Goal: Information Seeking & Learning: Learn about a topic

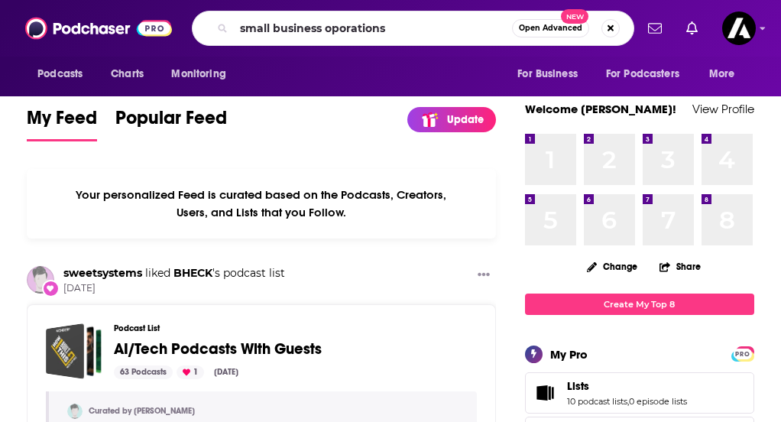
click at [361, 34] on input "small business oporations" at bounding box center [373, 28] width 278 height 24
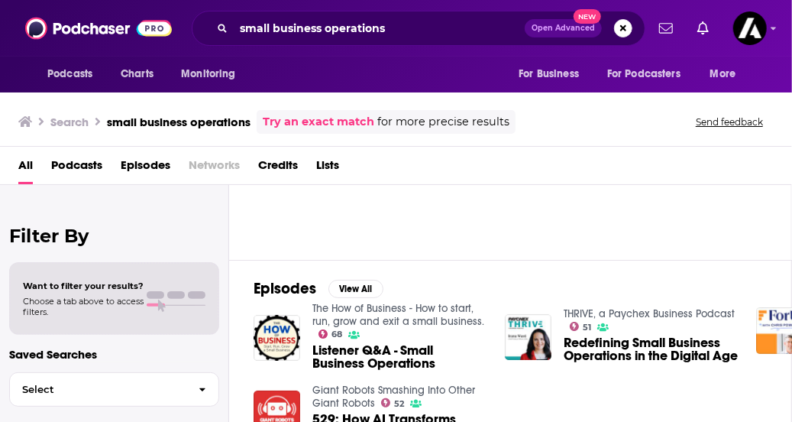
scroll to position [114, 0]
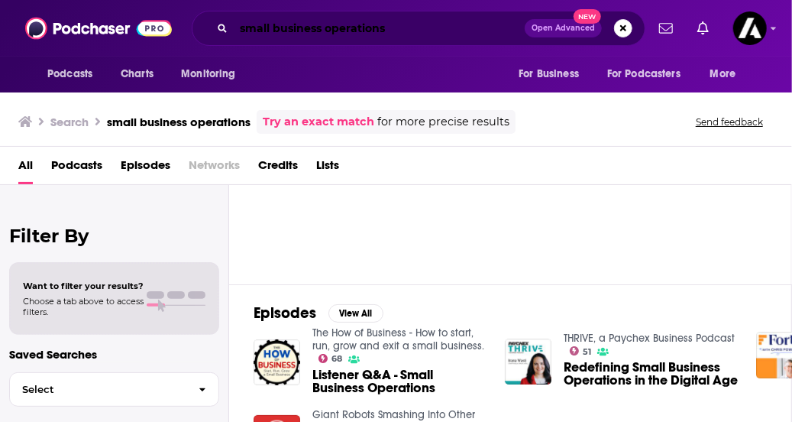
click at [255, 22] on input "small business operations" at bounding box center [379, 28] width 291 height 24
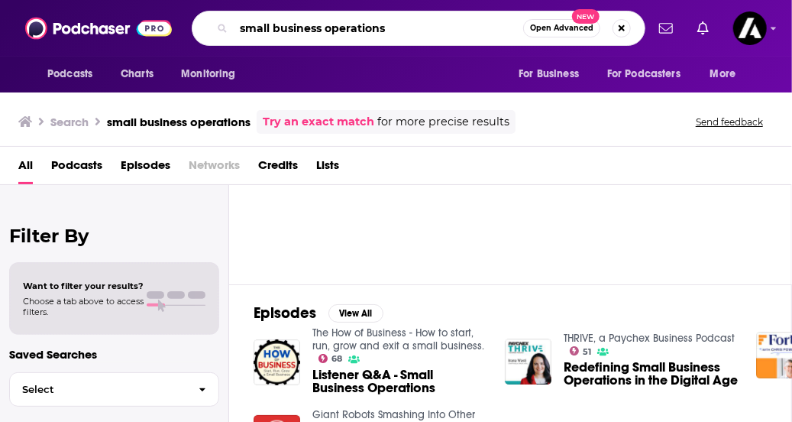
click at [255, 22] on input "small business operations" at bounding box center [379, 28] width 290 height 24
type input "business operations"
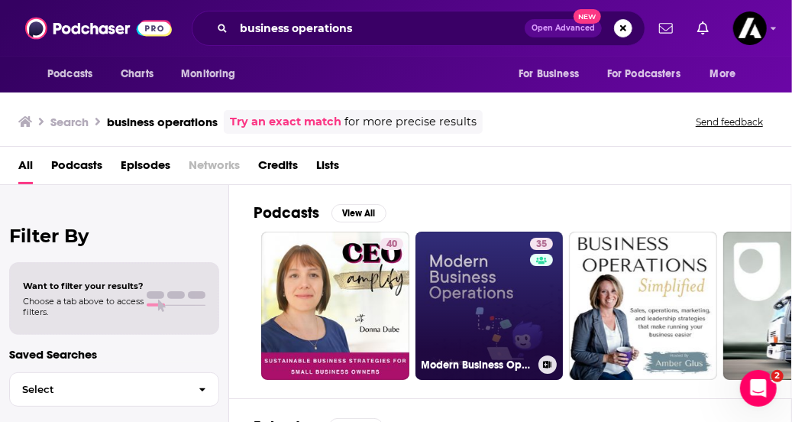
click at [503, 300] on link "35 Modern Business Operations: AI, Automation, Legal, Procurement, IT, and Ops" at bounding box center [490, 305] width 148 height 148
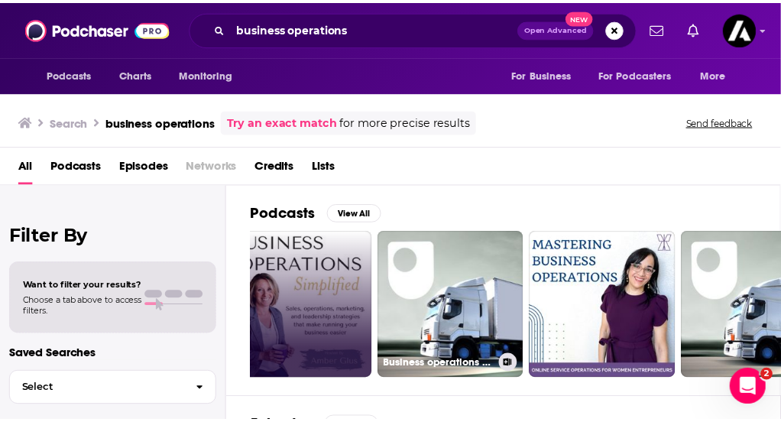
scroll to position [0, 342]
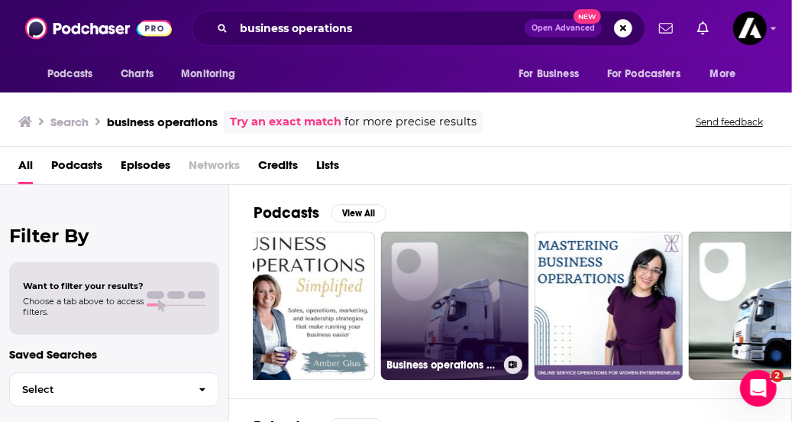
click at [477, 303] on link "Business operations - for iPod/iPhone" at bounding box center [455, 305] width 148 height 148
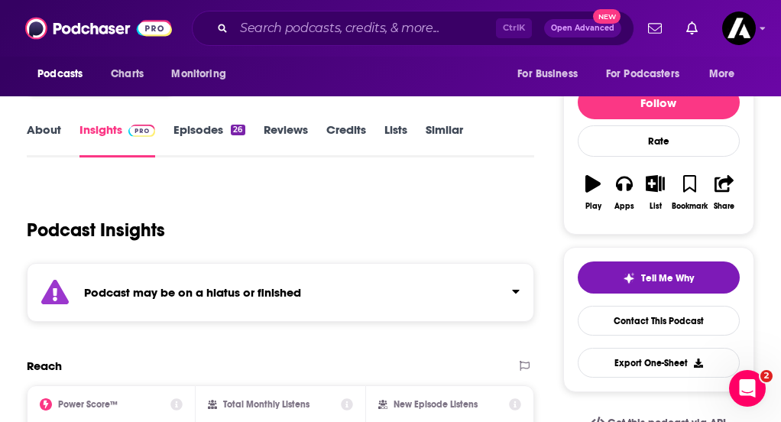
scroll to position [165, 0]
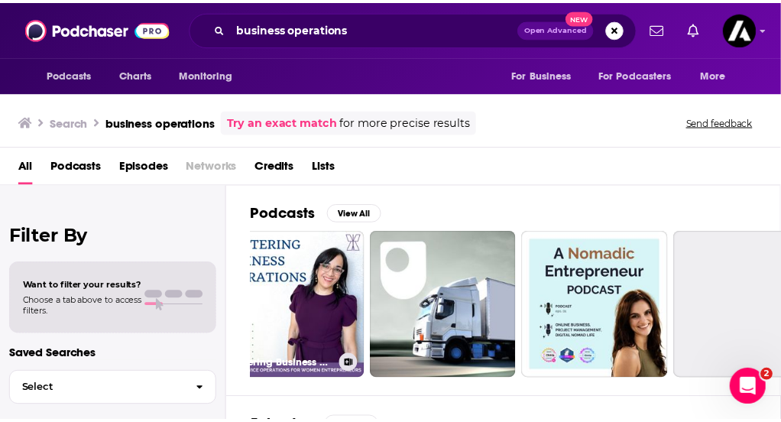
scroll to position [0, 664]
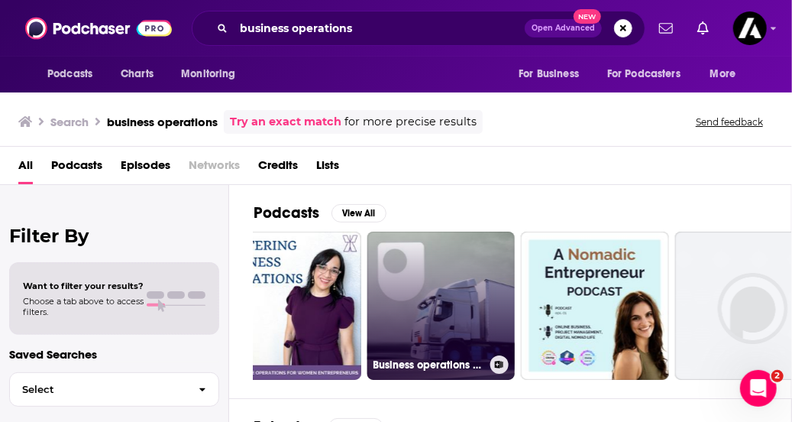
click at [428, 328] on link "Business operations - for iPad/Mac/PC" at bounding box center [441, 305] width 148 height 148
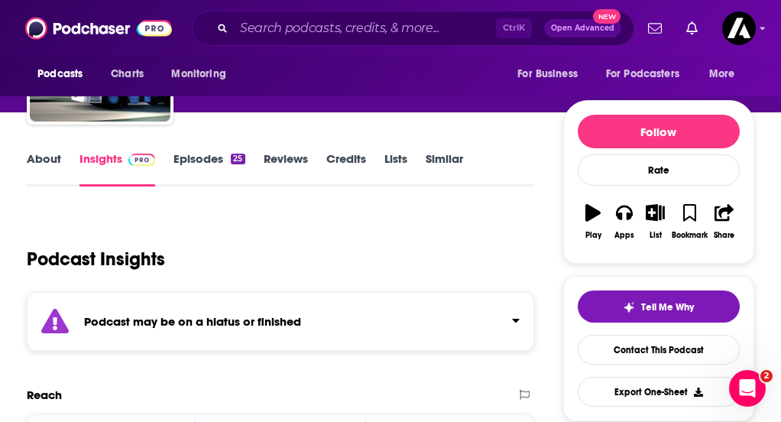
scroll to position [127, 0]
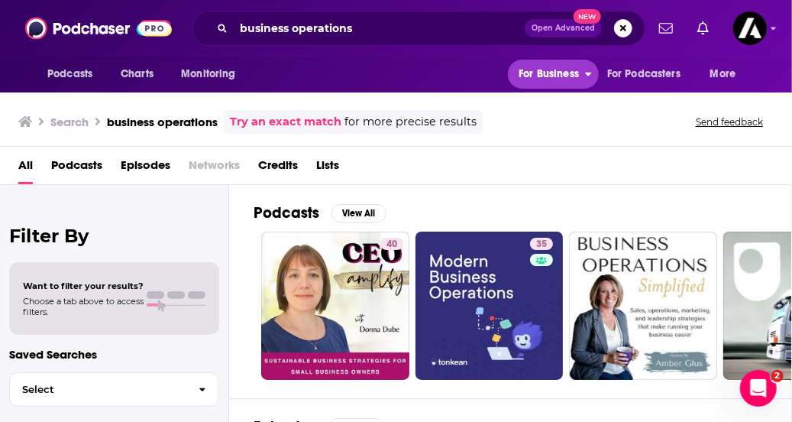
click at [552, 74] on span "For Business" at bounding box center [549, 73] width 60 height 21
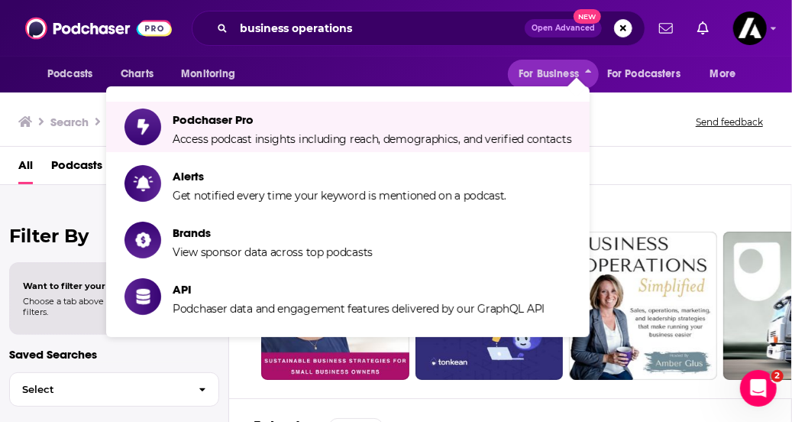
click at [446, 76] on div "Podcasts Charts Monitoring For Business For Podcasters More" at bounding box center [396, 75] width 792 height 36
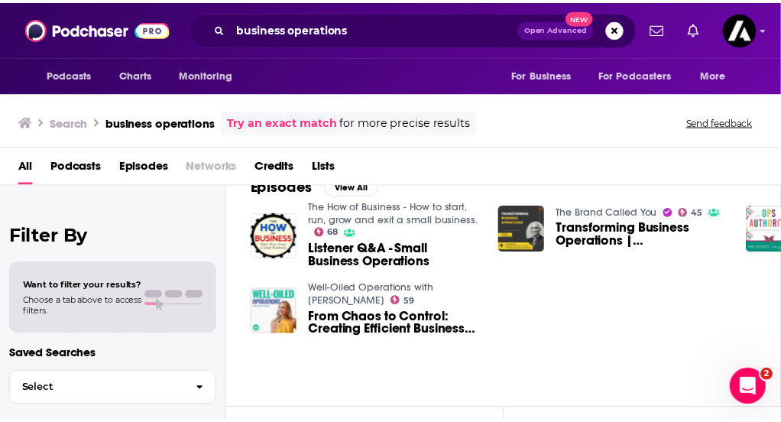
scroll to position [240, 197]
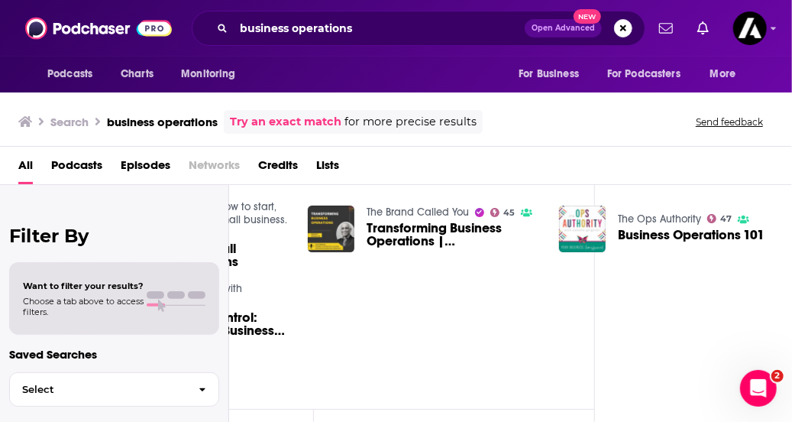
click at [628, 228] on span "Business Operations 101" at bounding box center [691, 234] width 147 height 13
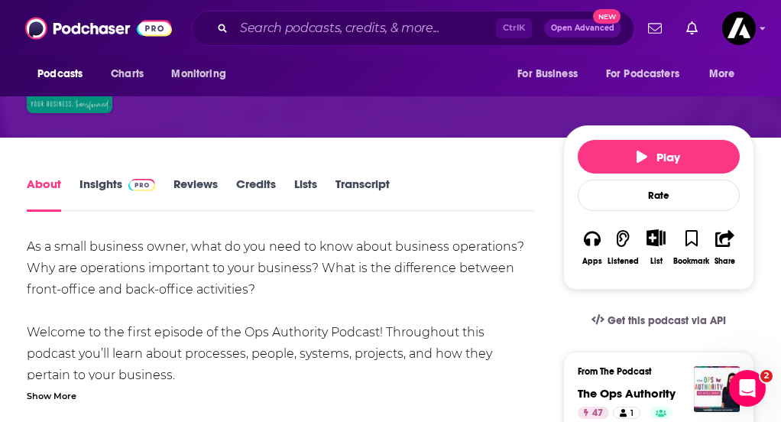
scroll to position [154, 0]
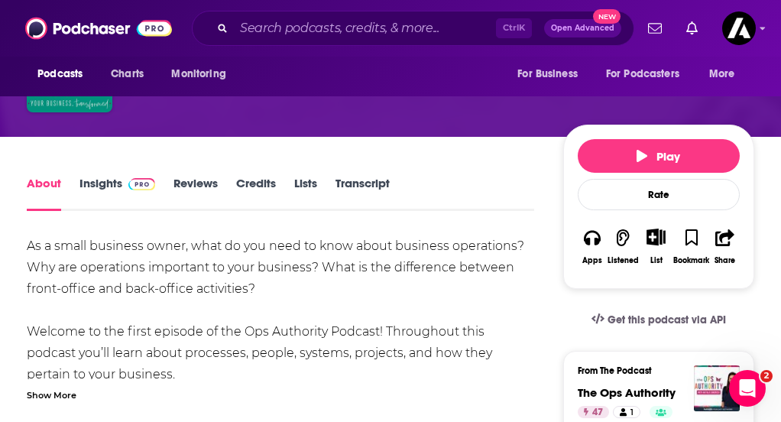
click at [126, 187] on link "Insights" at bounding box center [117, 193] width 76 height 35
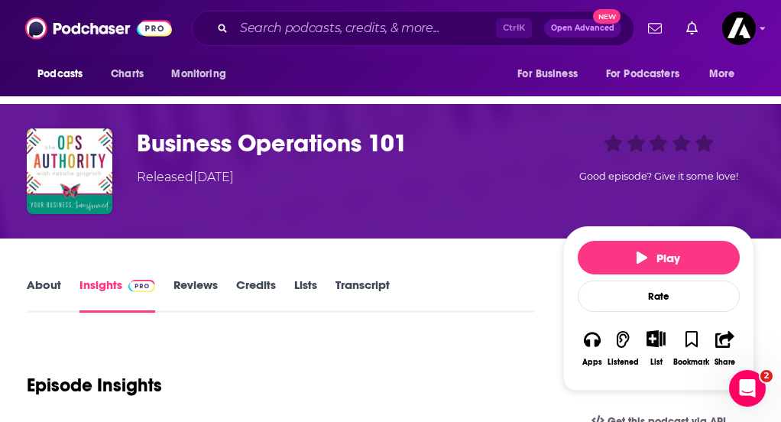
scroll to position [19, 0]
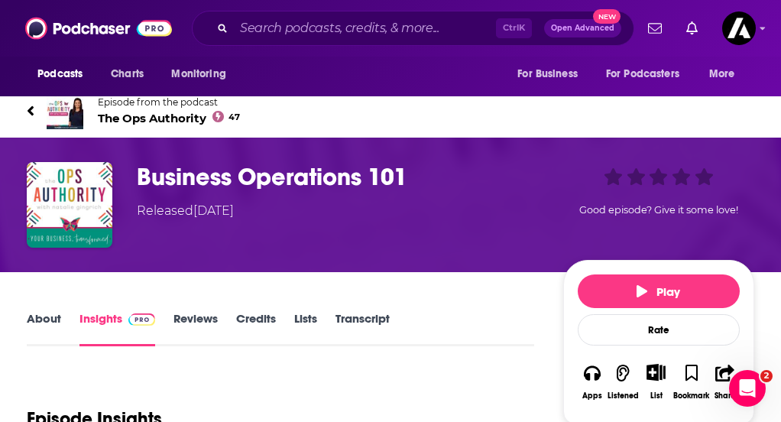
click at [46, 322] on link "About" at bounding box center [44, 328] width 34 height 35
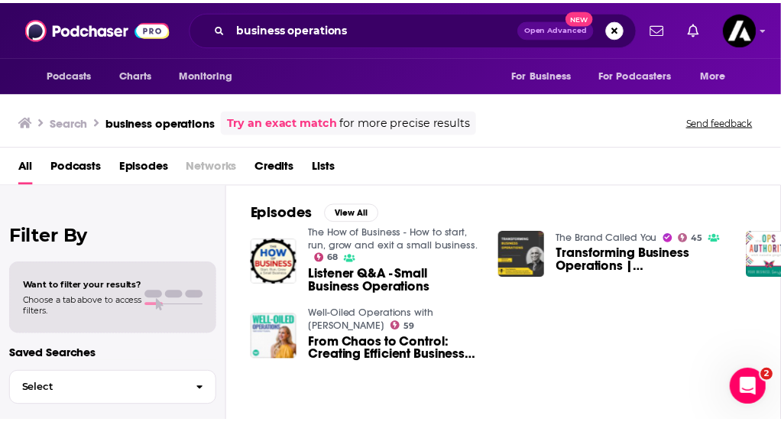
scroll to position [214, 0]
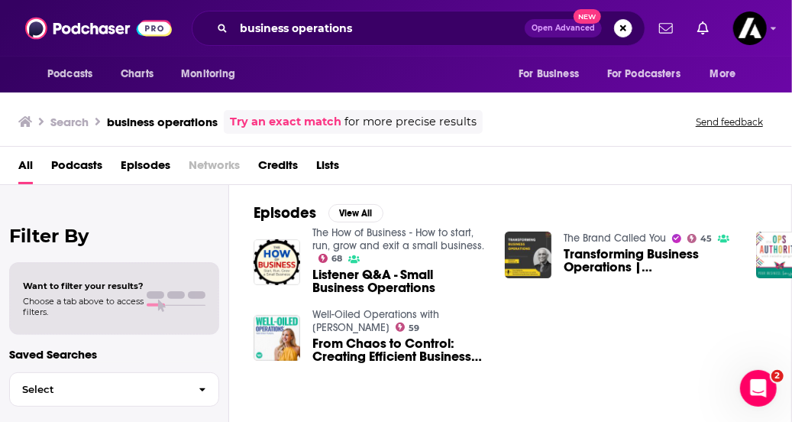
click at [608, 248] on span "Transforming Business Operations | [PERSON_NAME], President Transformant, Co-au…" at bounding box center [651, 261] width 174 height 26
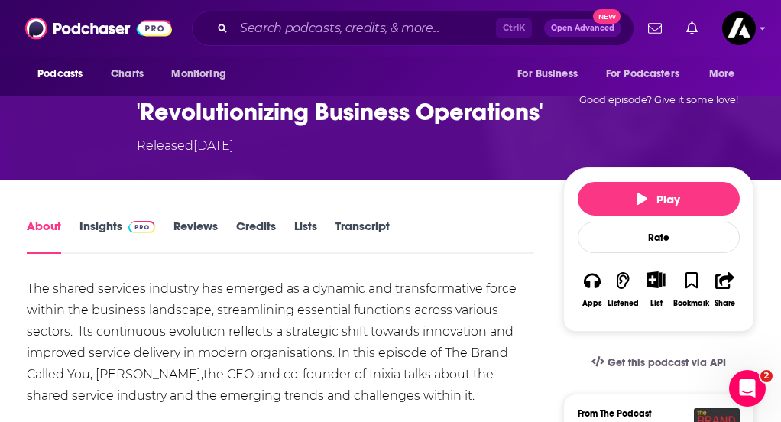
scroll to position [174, 0]
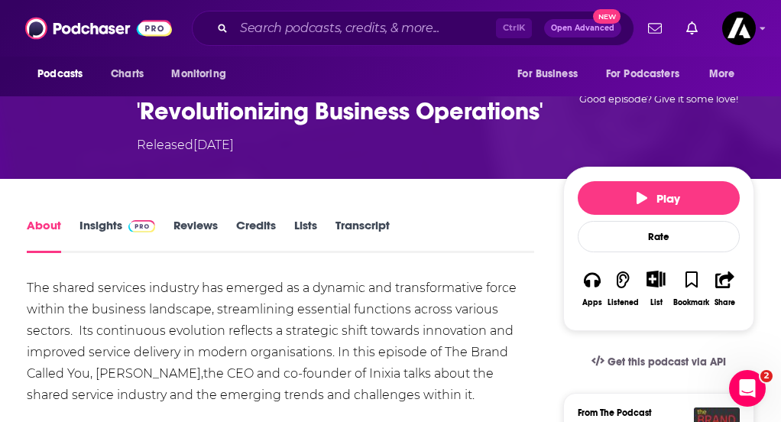
click at [128, 253] on link "Insights" at bounding box center [117, 235] width 76 height 35
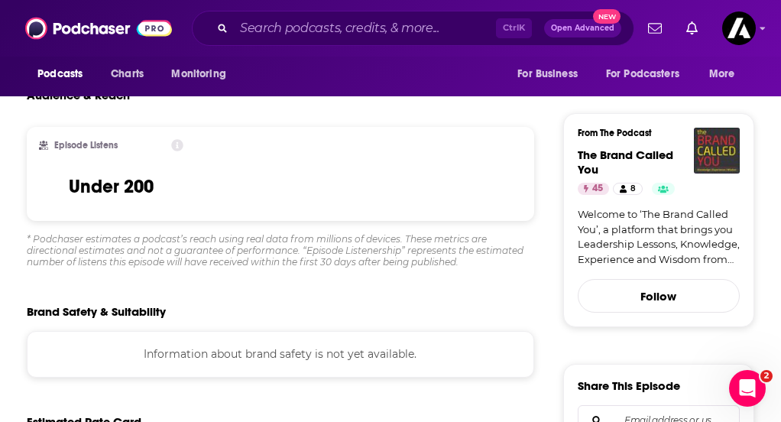
scroll to position [455, 0]
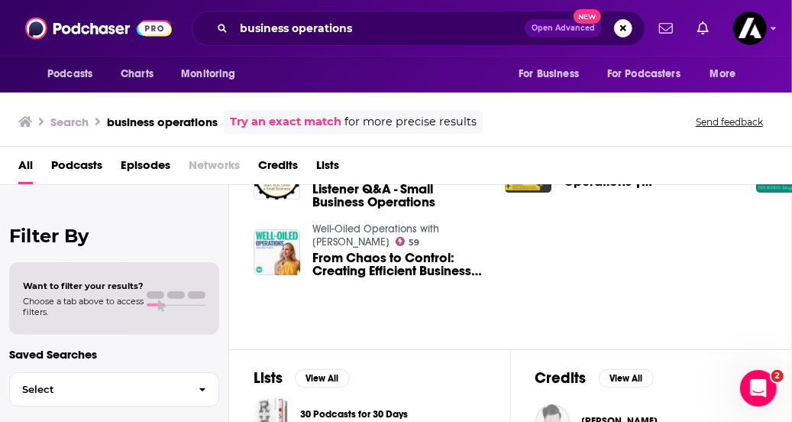
scroll to position [445, 0]
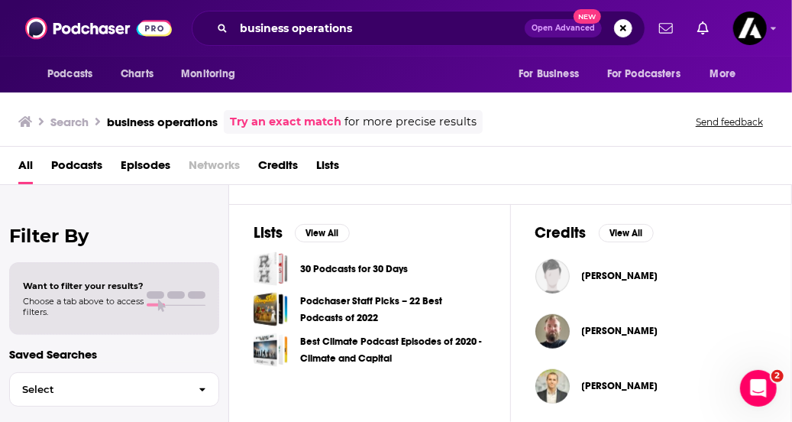
click at [565, 28] on span "Open Advanced" at bounding box center [563, 28] width 63 height 8
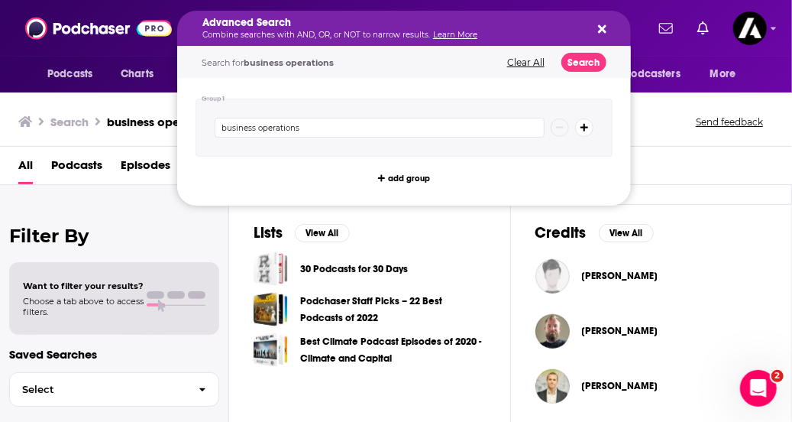
click at [600, 32] on icon "Search podcasts, credits, & more..." at bounding box center [602, 29] width 8 height 8
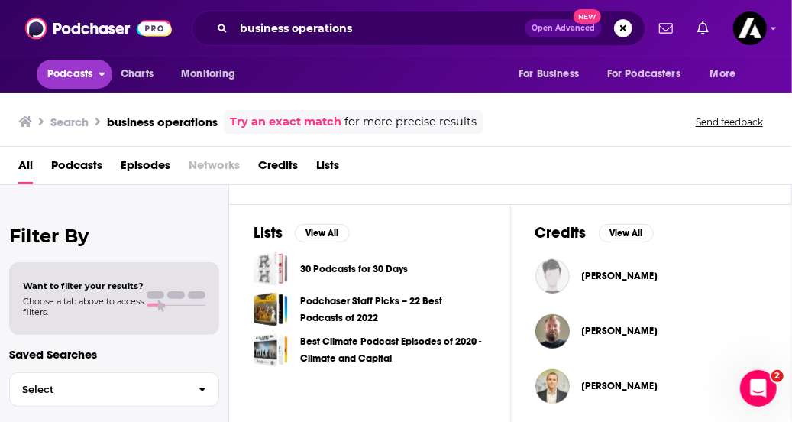
click at [73, 75] on span "Podcasts" at bounding box center [69, 73] width 45 height 21
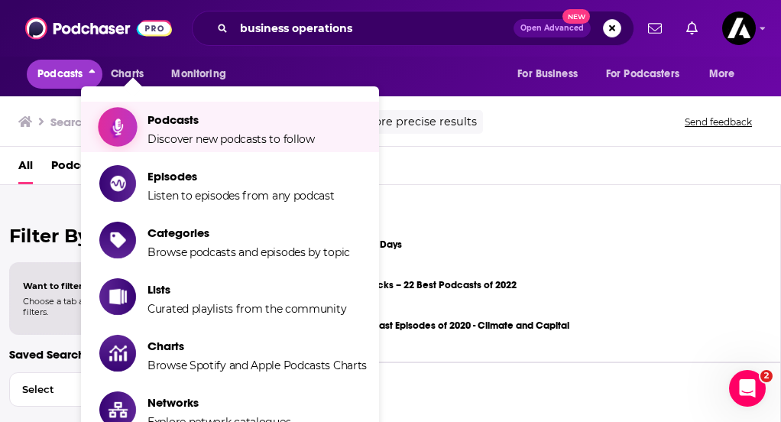
click at [167, 131] on span "Podcasts Discover new podcasts to follow" at bounding box center [230, 127] width 167 height 38
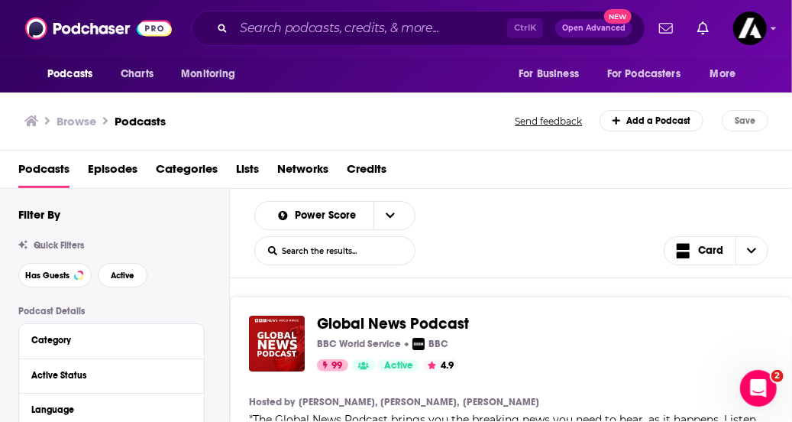
click at [585, 28] on span "Open Advanced" at bounding box center [593, 28] width 63 height 8
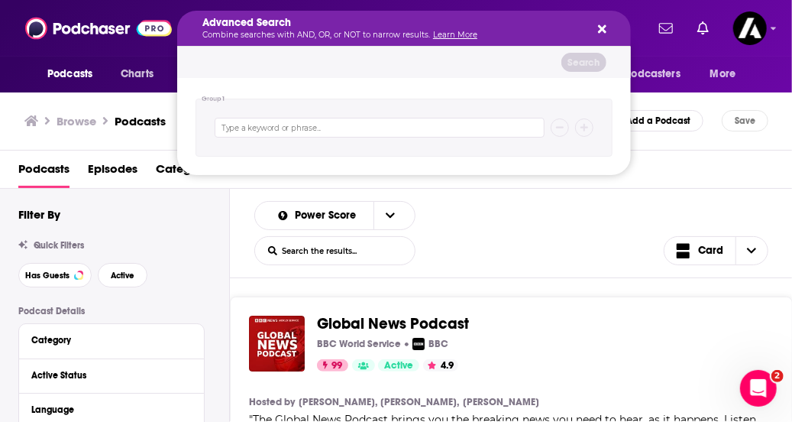
click at [607, 25] on icon "Search podcasts, credits, & more..." at bounding box center [602, 29] width 8 height 12
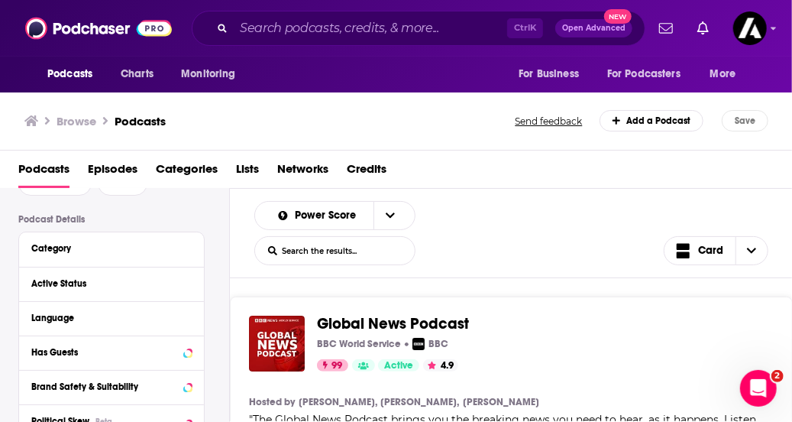
scroll to position [88, 0]
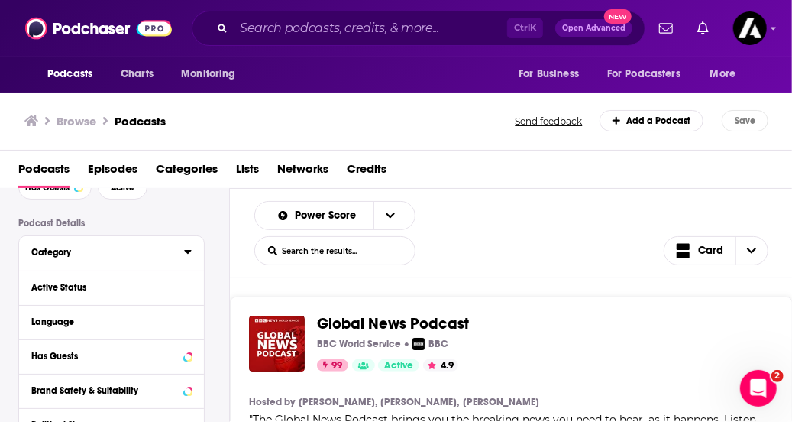
click at [57, 259] on button "Category" at bounding box center [107, 251] width 153 height 19
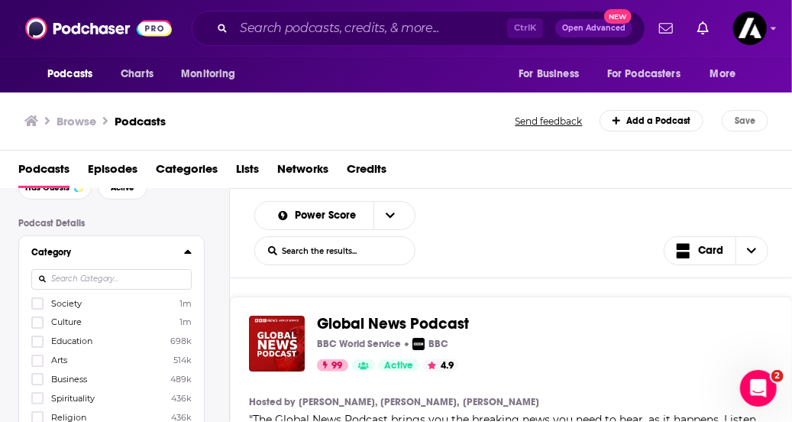
click at [94, 279] on input at bounding box center [111, 279] width 160 height 21
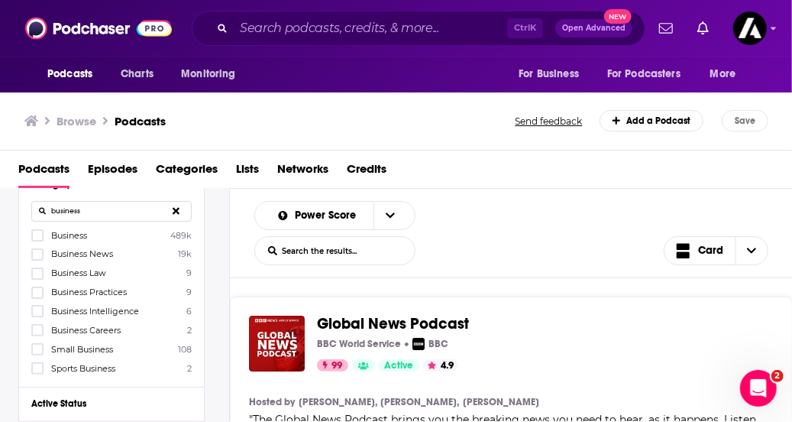
scroll to position [157, 0]
type input "business"
click at [71, 291] on span "Business Practices" at bounding box center [89, 291] width 76 height 11
click at [37, 296] on input "multiSelectOption-business-practices-3" at bounding box center [37, 296] width 0 height 0
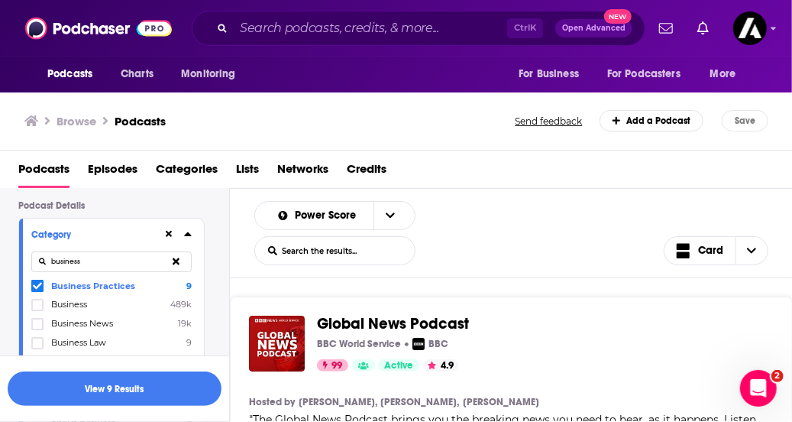
scroll to position [125, 0]
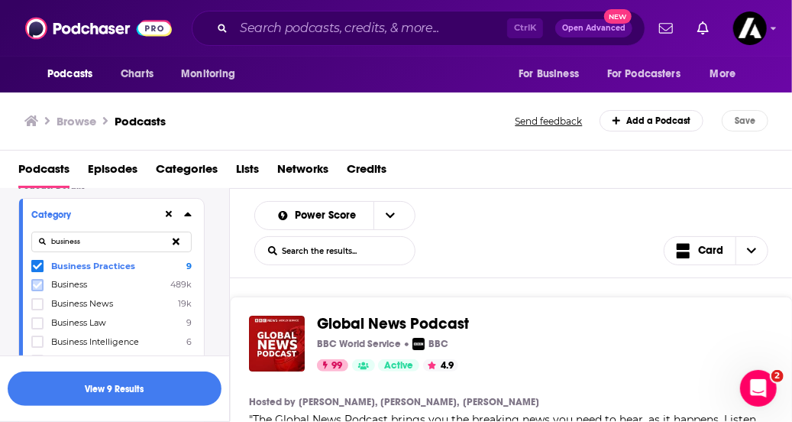
click at [37, 284] on icon at bounding box center [37, 284] width 9 height 9
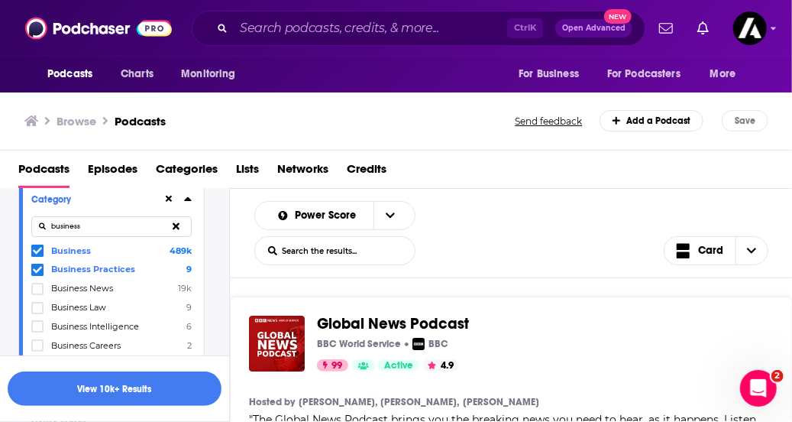
scroll to position [141, 0]
click at [38, 251] on icon at bounding box center [37, 249] width 9 height 9
click at [109, 395] on button "View 9 Results" at bounding box center [115, 388] width 214 height 34
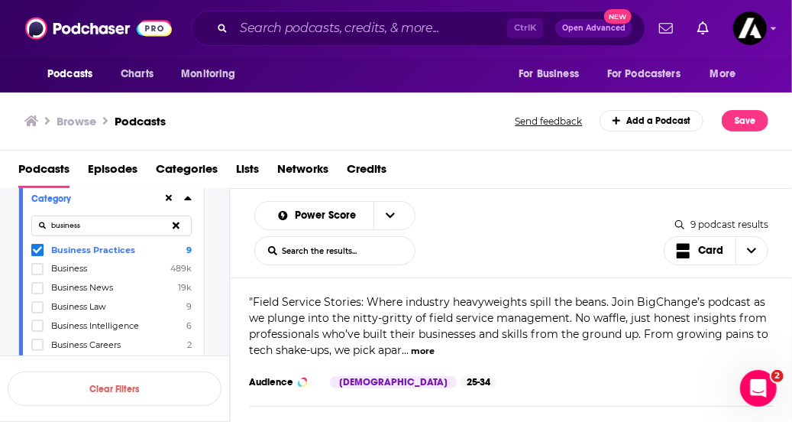
scroll to position [923, 0]
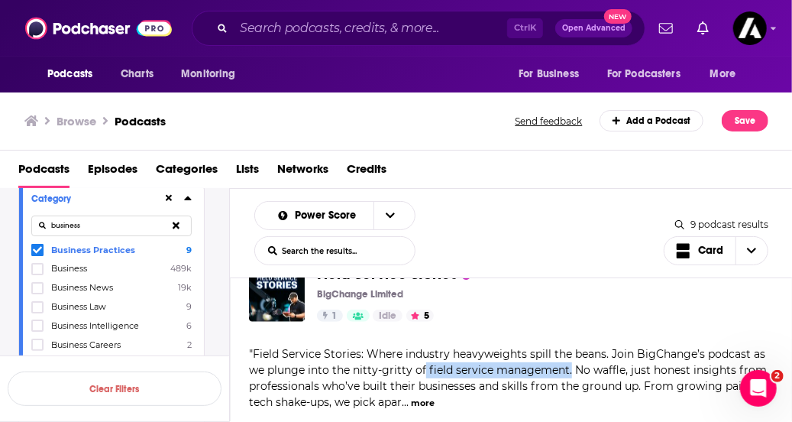
drag, startPoint x: 422, startPoint y: 364, endPoint x: 569, endPoint y: 368, distance: 146.7
click at [569, 368] on span "Field Service Stories: Where industry heavyweights spill the beans. Join BigCha…" at bounding box center [508, 378] width 519 height 62
copy span "field service management."
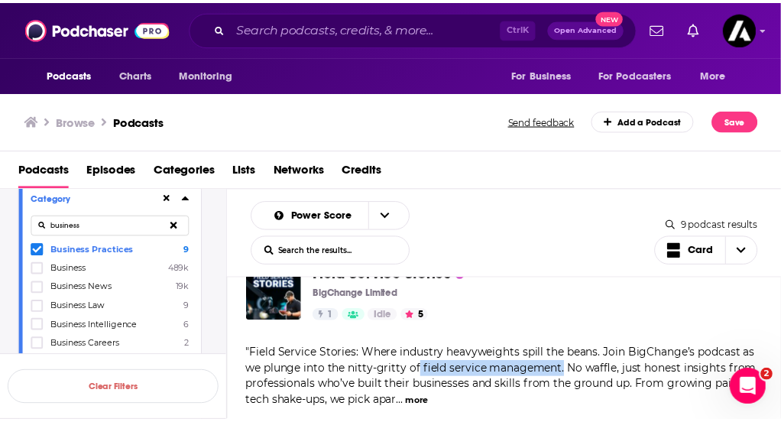
scroll to position [882, 0]
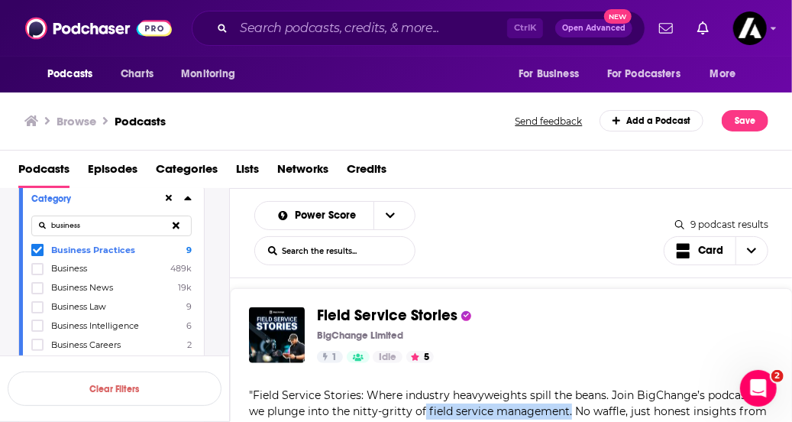
click at [335, 312] on span "Field Service Stories" at bounding box center [387, 315] width 141 height 19
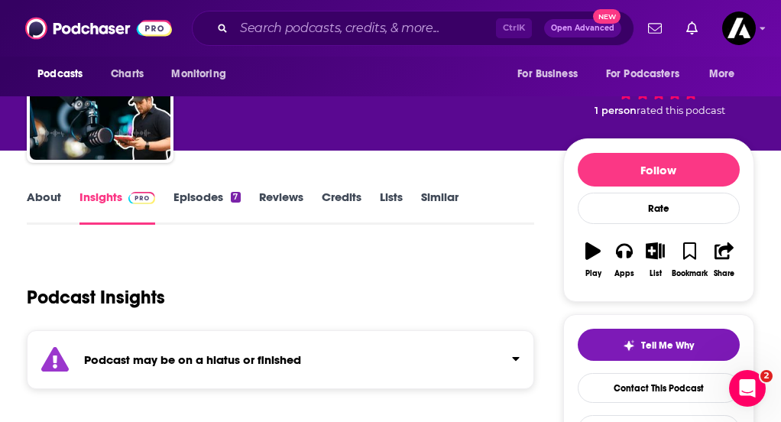
scroll to position [68, 0]
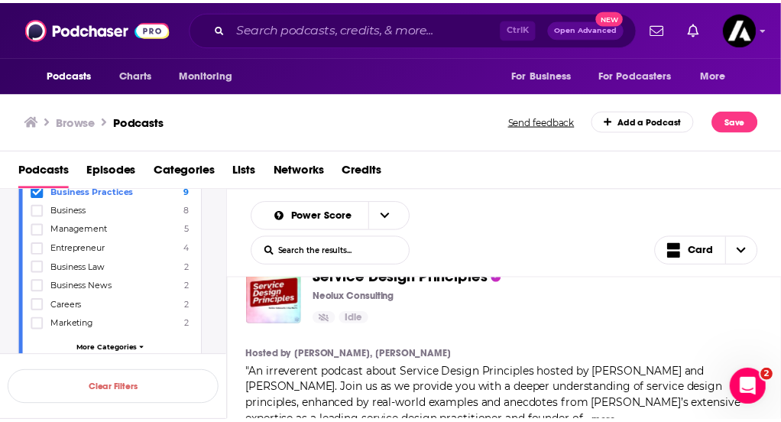
scroll to position [2089, 0]
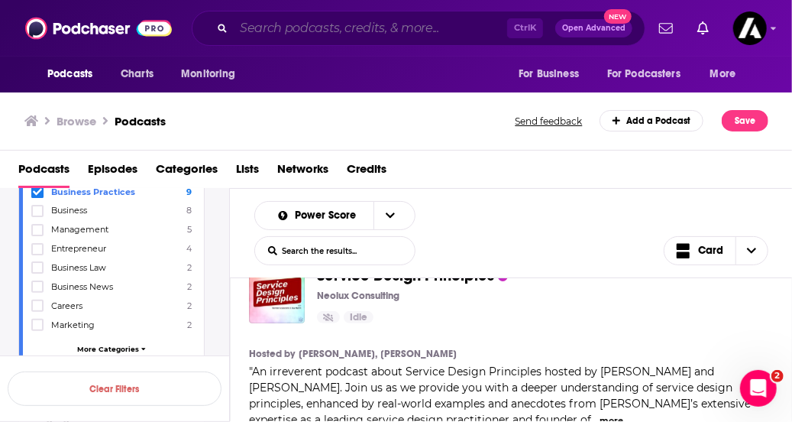
click at [361, 28] on input "Search podcasts, credits, & more..." at bounding box center [370, 28] width 273 height 24
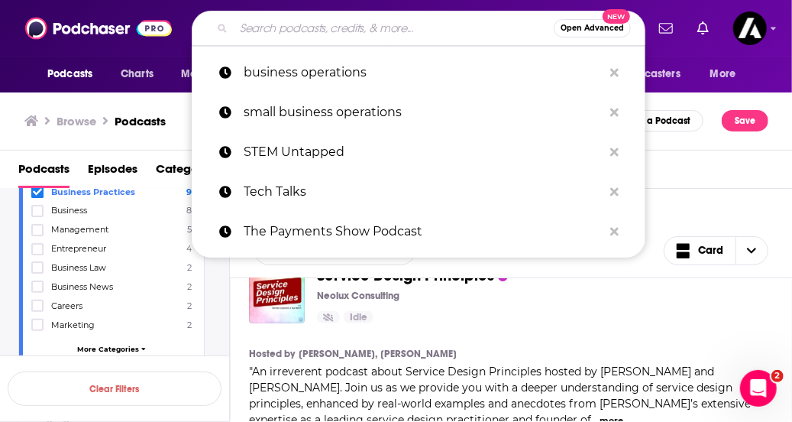
paste input "The Logistics of Logistics:"
type input "The Logistics of Logistics:"
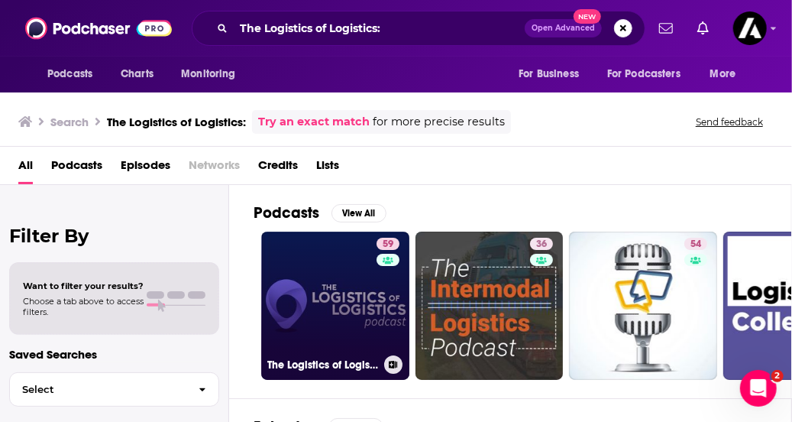
click at [328, 317] on link "59 The Logistics of Logistics" at bounding box center [335, 305] width 148 height 148
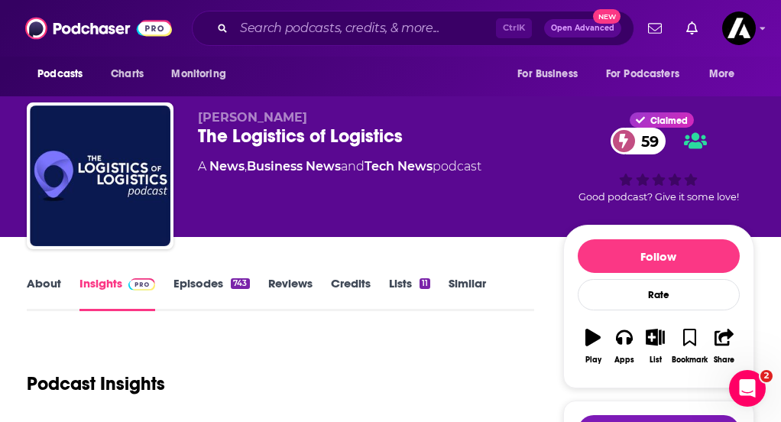
click at [523, 130] on div "[PERSON_NAME] The Logistics of Logistics 59 A News , Business News and Tech New…" at bounding box center [476, 179] width 556 height 138
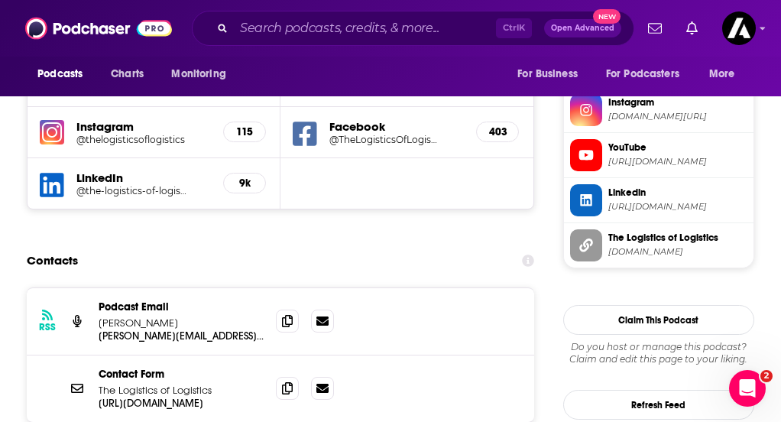
scroll to position [1525, 0]
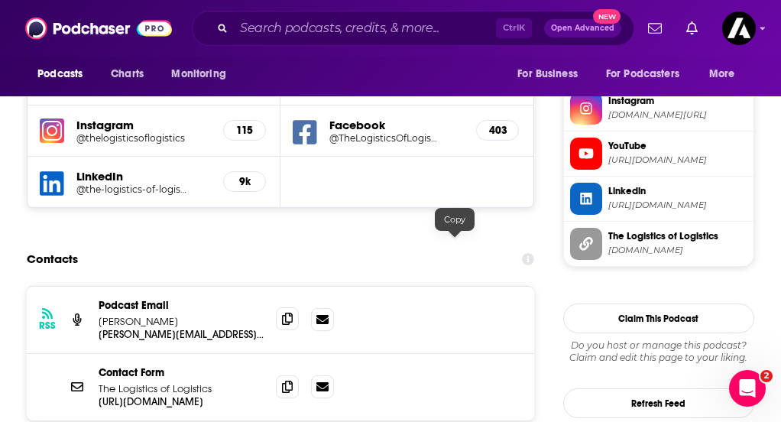
click at [293, 312] on icon at bounding box center [287, 318] width 11 height 12
click at [500, 375] on div "RSS Podcast Email [PERSON_NAME] [PERSON_NAME][EMAIL_ADDRESS][DOMAIN_NAME] [PERS…" at bounding box center [280, 401] width 507 height 231
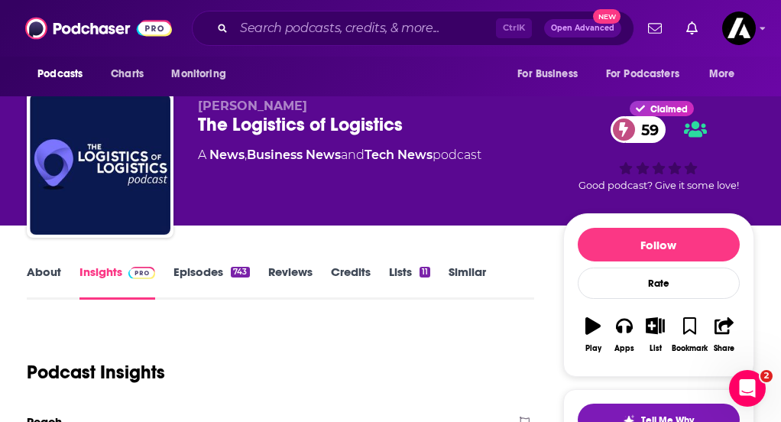
scroll to position [0, 0]
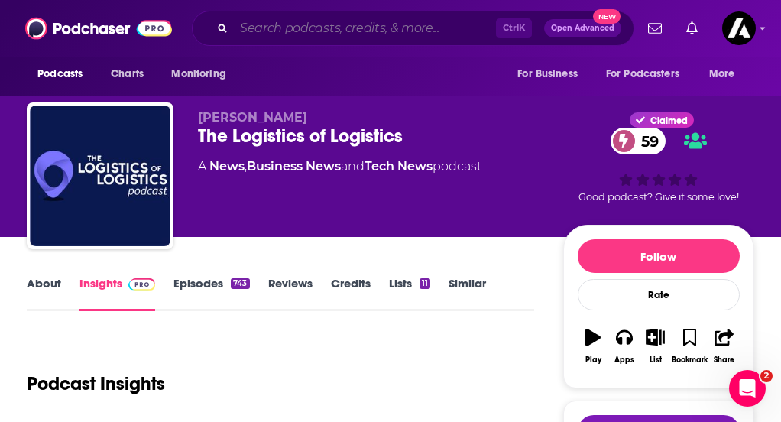
click at [298, 34] on input "Search podcasts, credits, & more..." at bounding box center [365, 28] width 262 height 24
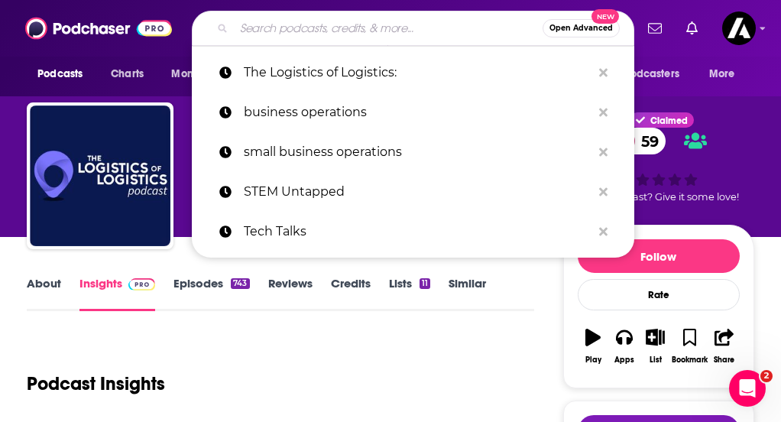
paste input "Supply Chain Now"
type input "Supply Chain Now"
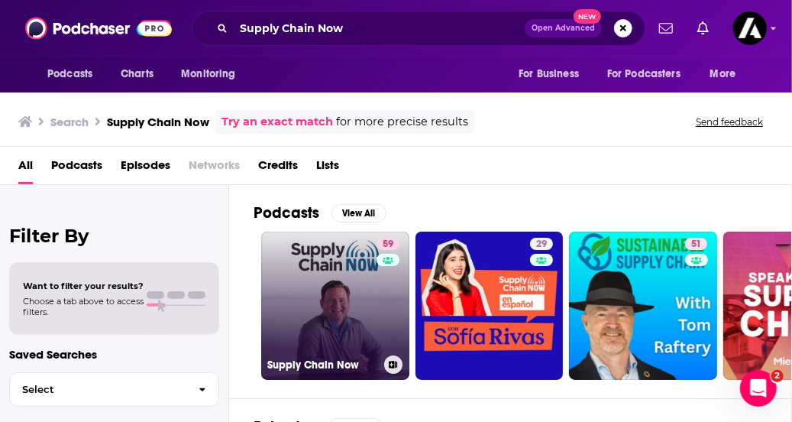
click at [309, 324] on link "59 Supply Chain Now" at bounding box center [335, 305] width 148 height 148
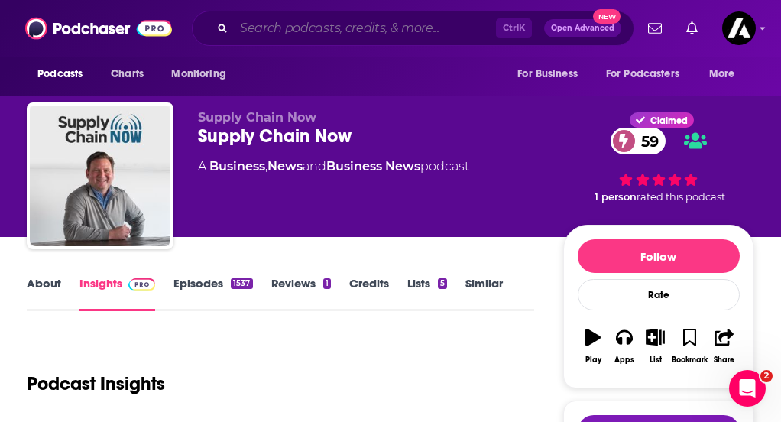
click at [306, 30] on input "Search podcasts, credits, & more..." at bounding box center [365, 28] width 262 height 24
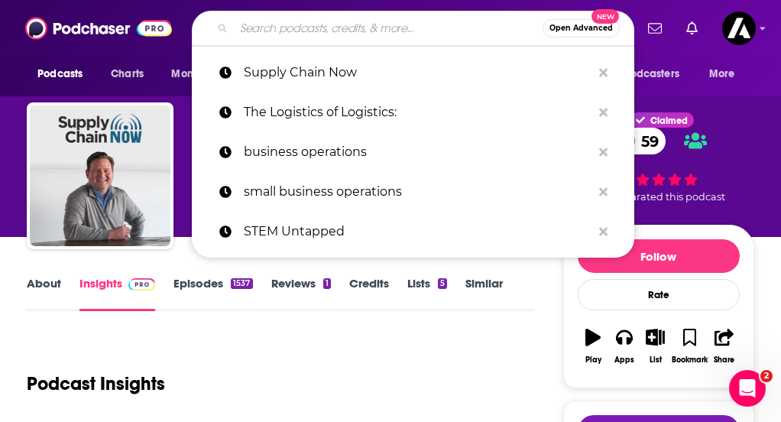
paste input "Operations Talk"
type input "Operations Talk"
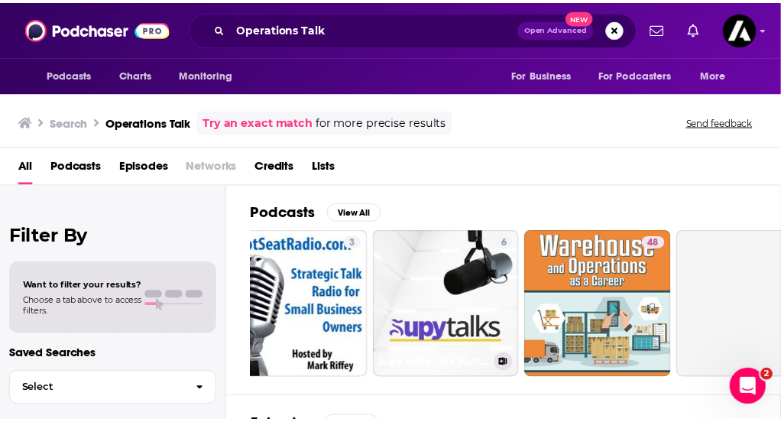
scroll to position [0, 347]
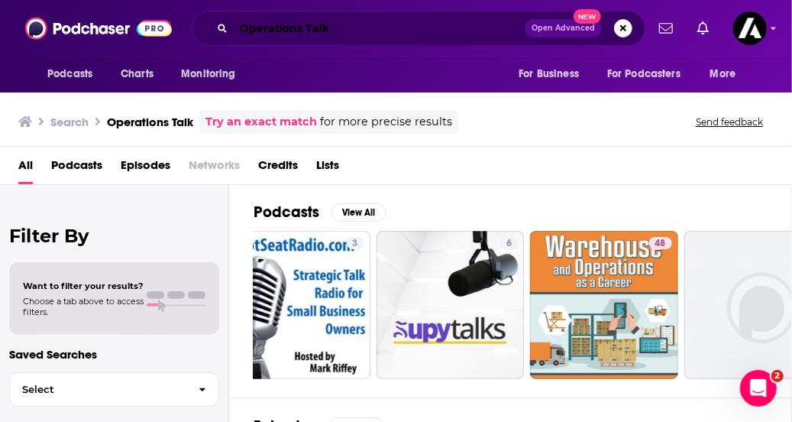
click at [301, 21] on input "Operations Talk" at bounding box center [379, 28] width 291 height 24
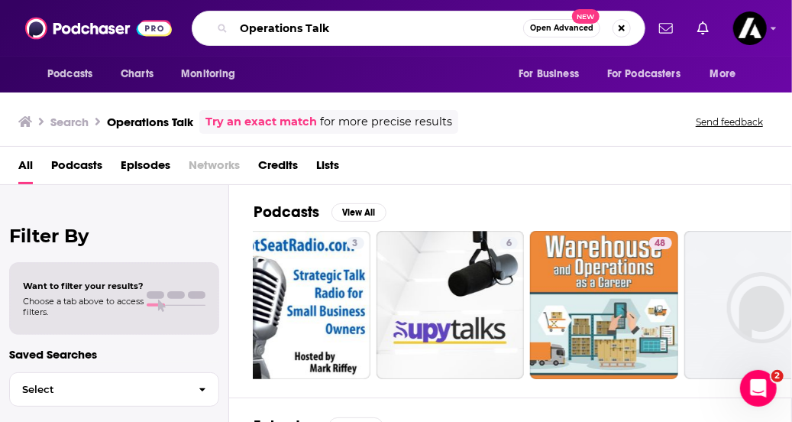
click at [301, 21] on input "Operations Talk" at bounding box center [379, 28] width 290 height 24
paste input "The Business of Logistics"
type input "The Business of Logistics"
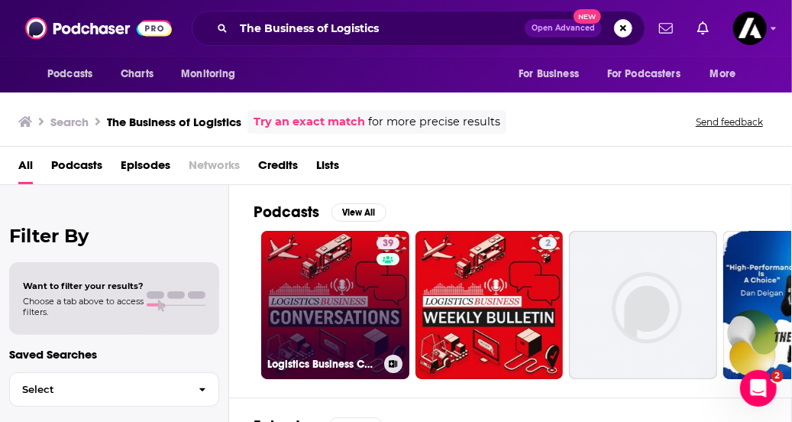
click at [297, 321] on link "39 Logistics Business Conversations" at bounding box center [335, 305] width 148 height 148
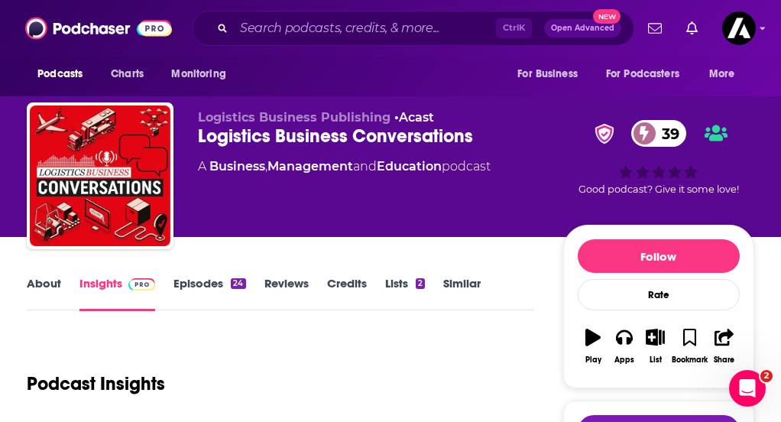
click at [197, 297] on link "Episodes 24" at bounding box center [209, 293] width 72 height 35
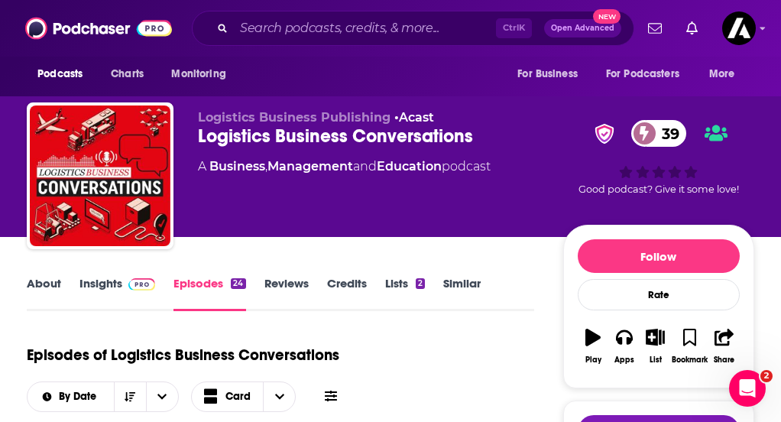
click at [148, 290] on img at bounding box center [141, 284] width 27 height 12
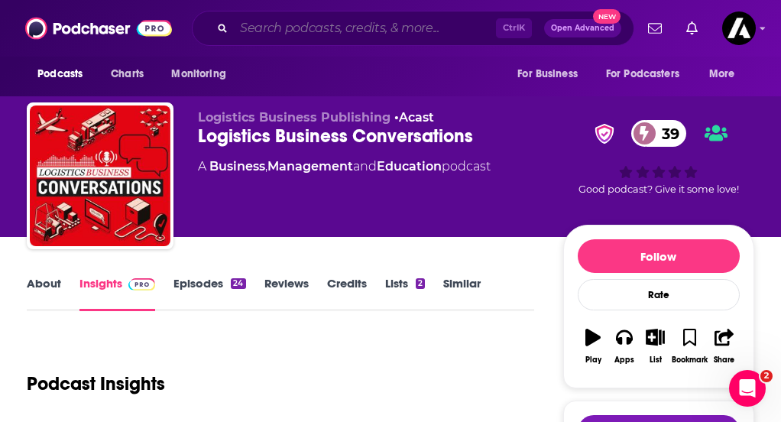
click at [272, 27] on input "Search podcasts, credits, & more..." at bounding box center [365, 28] width 262 height 24
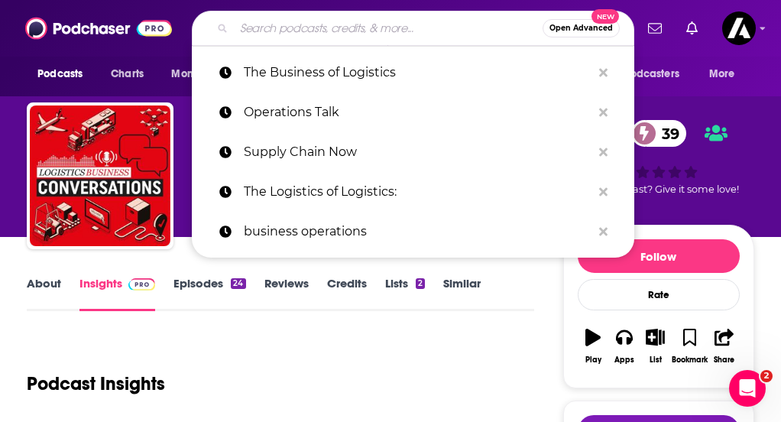
paste input "The Operations Show:"
type input "The Operations Show:"
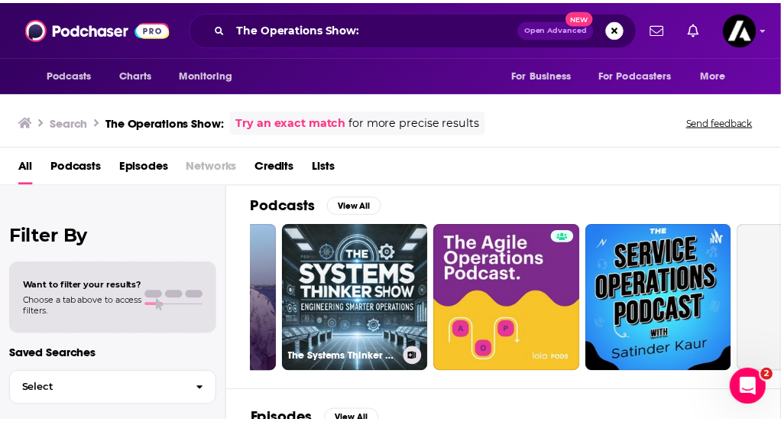
scroll to position [0, 138]
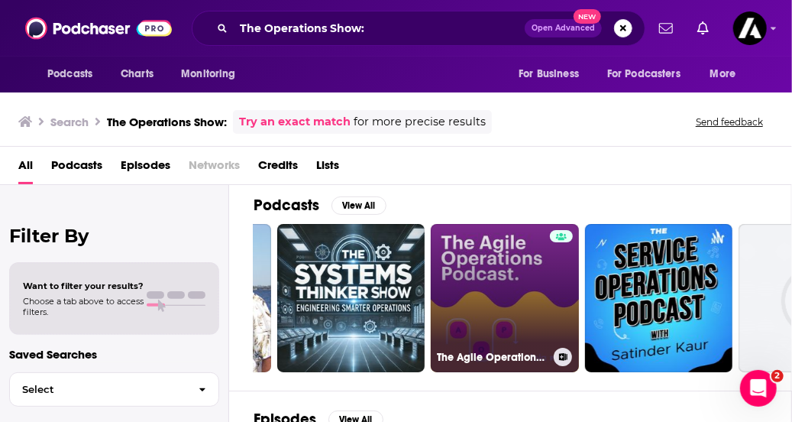
drag, startPoint x: 522, startPoint y: 276, endPoint x: 500, endPoint y: 277, distance: 22.2
click at [500, 277] on link "The Agile Operations Podcast" at bounding box center [505, 298] width 148 height 148
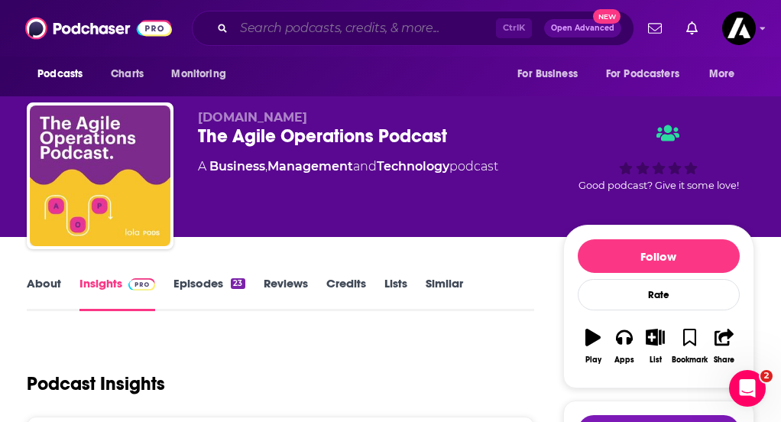
click at [291, 31] on input "Search podcasts, credits, & more..." at bounding box center [365, 28] width 262 height 24
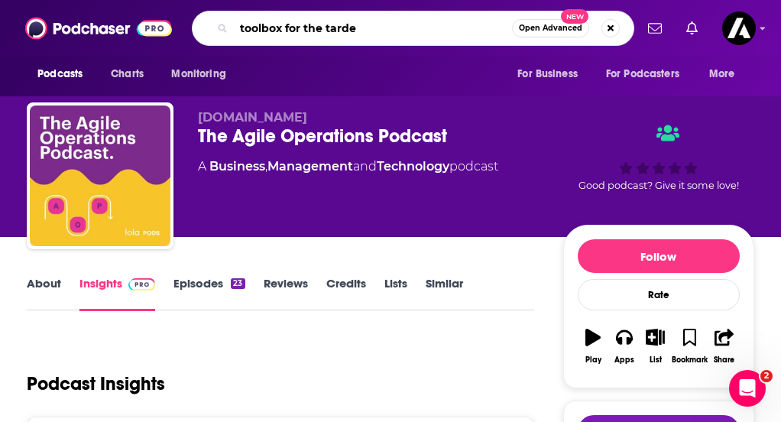
type input "toolbox for the tardes"
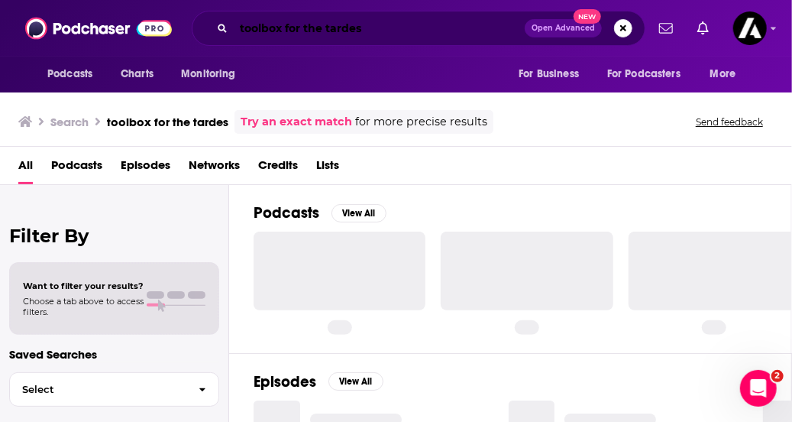
click at [335, 26] on input "toolbox for the tardes" at bounding box center [379, 28] width 291 height 24
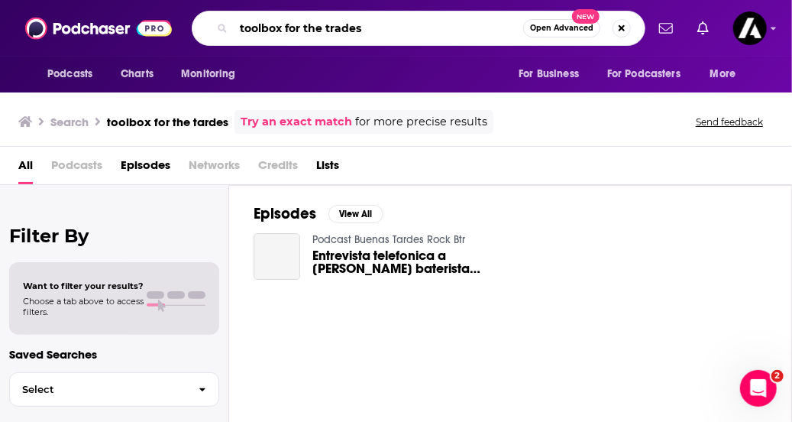
type input "toolbox for the trades"
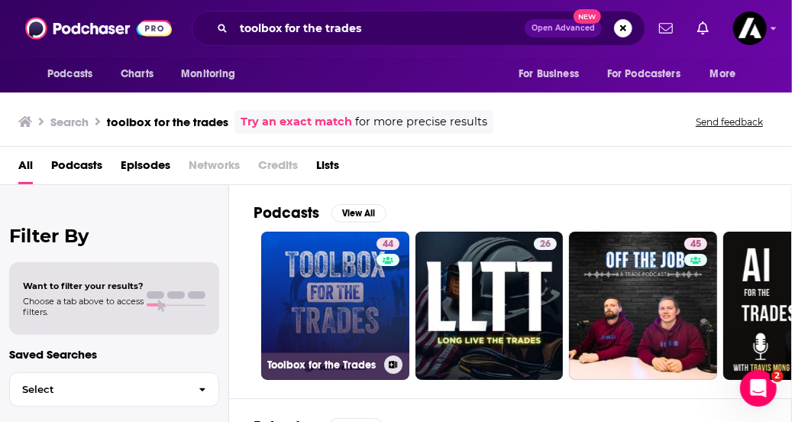
click at [295, 303] on link "44 Toolbox for the Trades" at bounding box center [335, 305] width 148 height 148
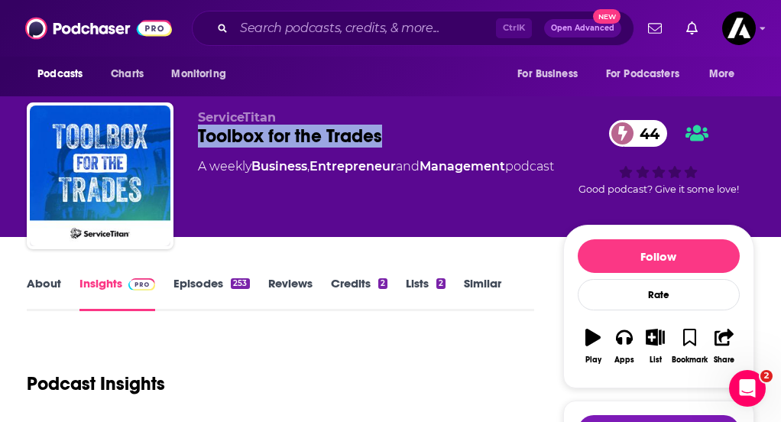
drag, startPoint x: 206, startPoint y: 135, endPoint x: 482, endPoint y: 136, distance: 275.8
click at [482, 136] on div "ServiceTitan Toolbox for the Trades 44 A weekly Business , Entrepreneur and Man…" at bounding box center [390, 178] width 727 height 153
copy h2 "Toolbox for the Trades"
click at [468, 364] on div "Podcast Insights" at bounding box center [274, 374] width 495 height 78
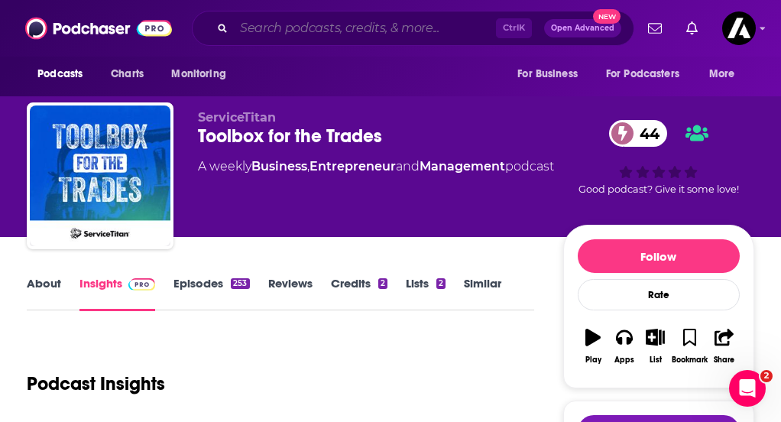
click at [301, 31] on input "Search podcasts, credits, & more..." at bounding box center [365, 28] width 262 height 24
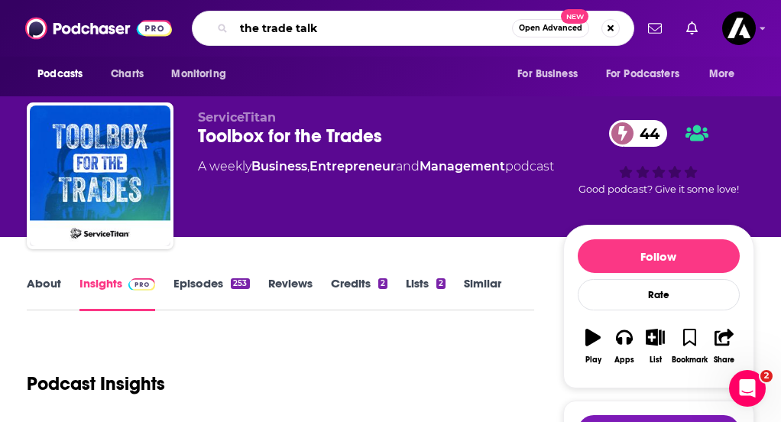
type input "the trade talk"
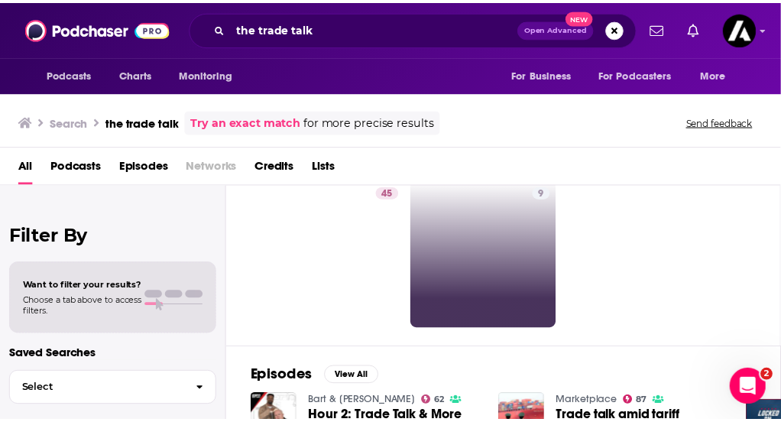
scroll to position [49, 0]
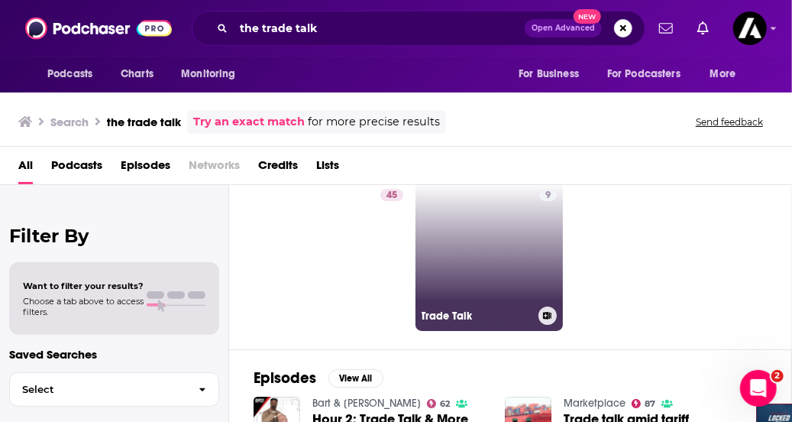
click at [481, 269] on link "9 Trade Talk" at bounding box center [490, 257] width 148 height 148
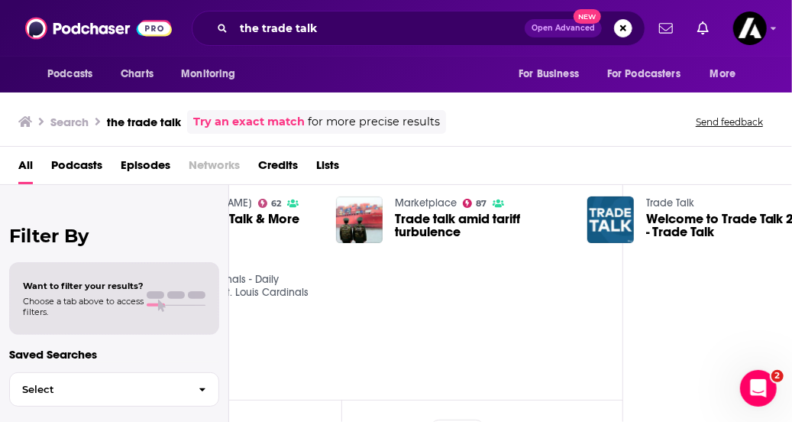
scroll to position [249, 197]
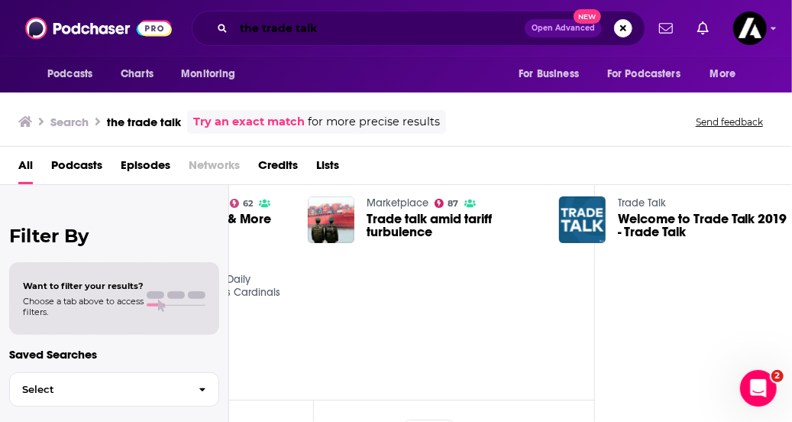
click at [344, 30] on input "the trade talk" at bounding box center [379, 28] width 291 height 24
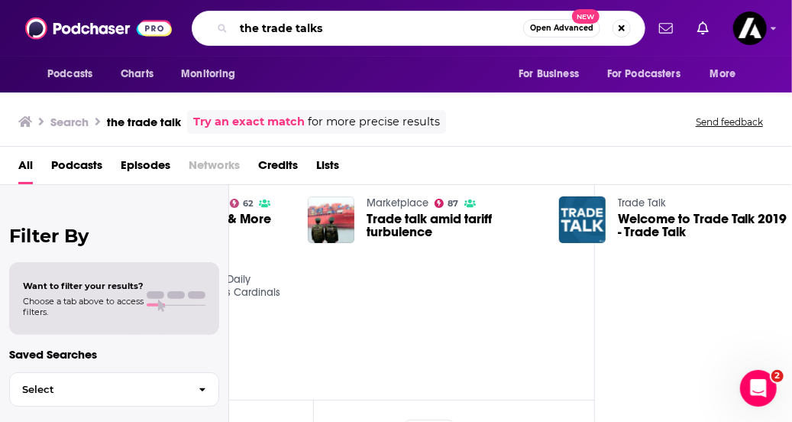
type input "the trade talks"
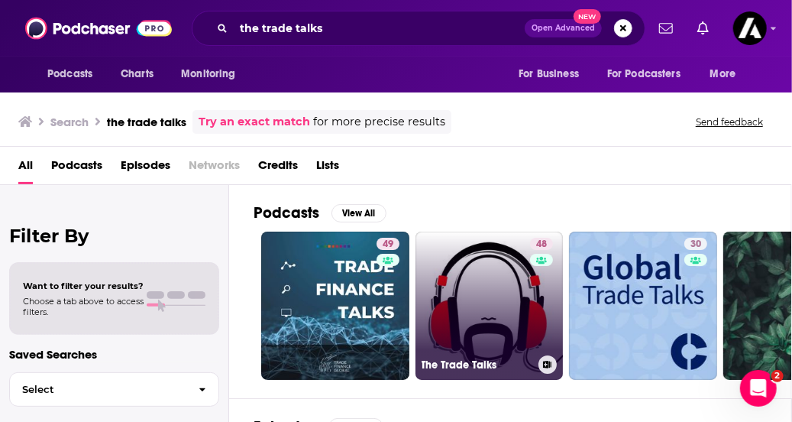
click at [464, 288] on link "48 The Trade Talks" at bounding box center [490, 305] width 148 height 148
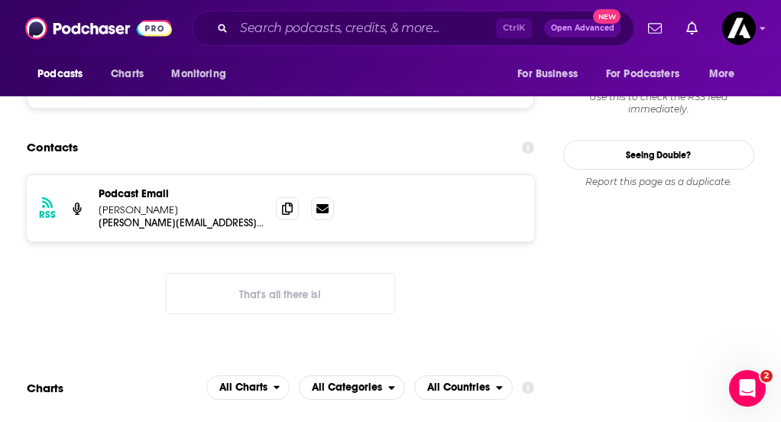
scroll to position [1470, 0]
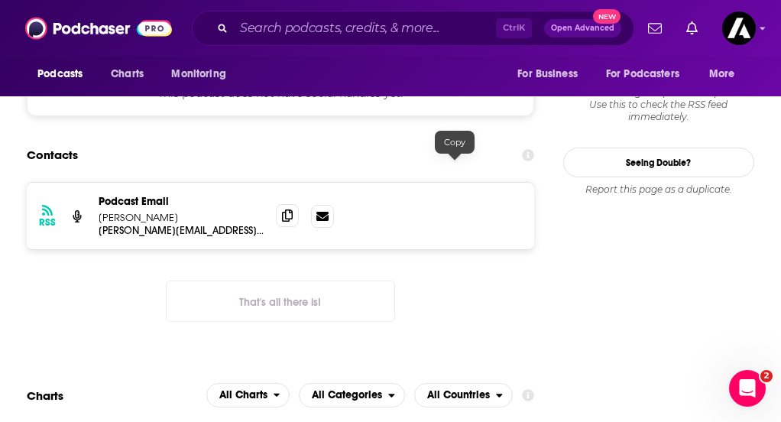
click at [293, 209] on icon at bounding box center [287, 215] width 11 height 12
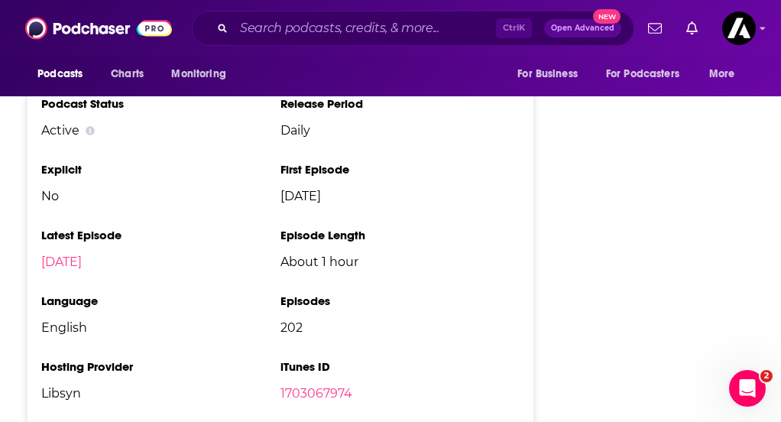
scroll to position [2254, 0]
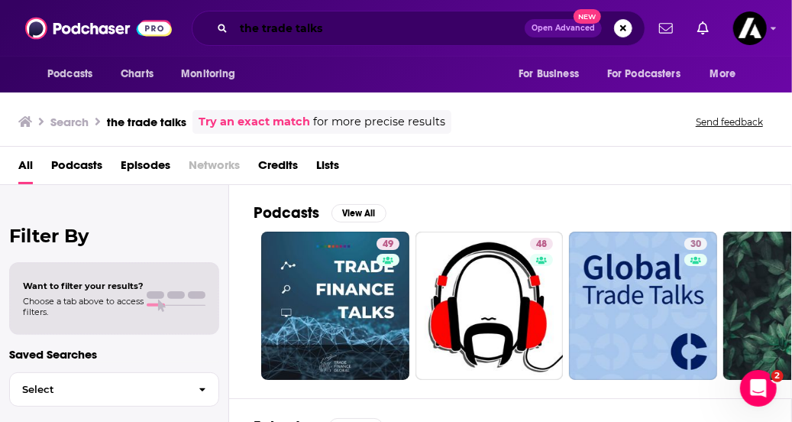
click at [248, 28] on input "the trade talks" at bounding box center [379, 28] width 291 height 24
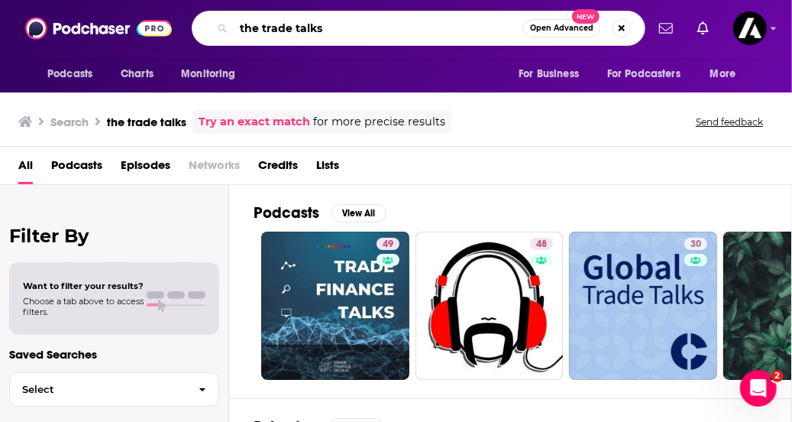
click at [248, 28] on input "the trade talks" at bounding box center [379, 28] width 290 height 24
click at [277, 28] on input "trade talks" at bounding box center [379, 28] width 290 height 24
type input "trades"
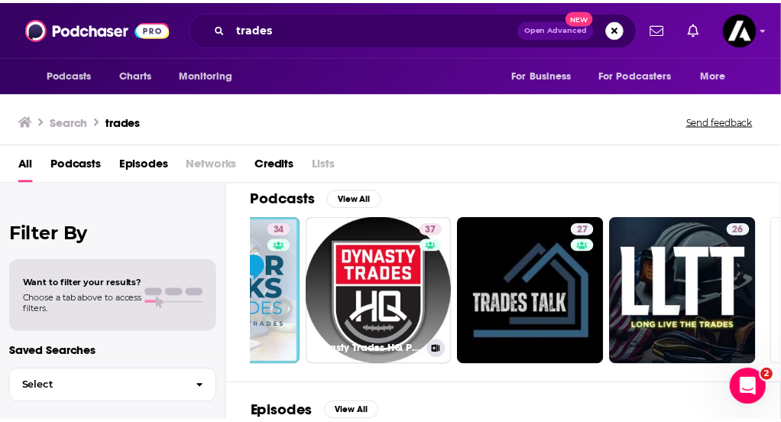
scroll to position [0, 864]
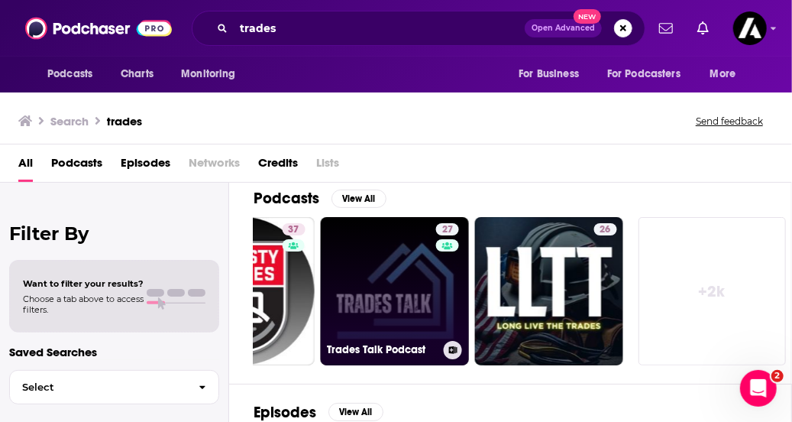
click at [409, 297] on link "27 Trades Talk Podcast" at bounding box center [395, 291] width 148 height 148
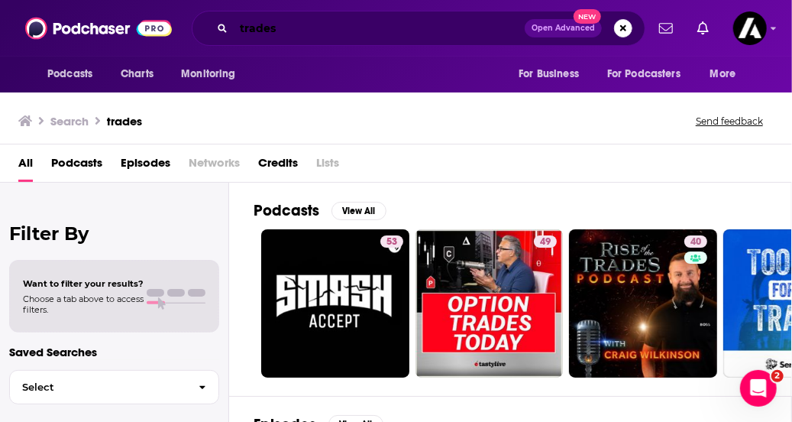
click at [278, 31] on input "trades" at bounding box center [379, 28] width 291 height 24
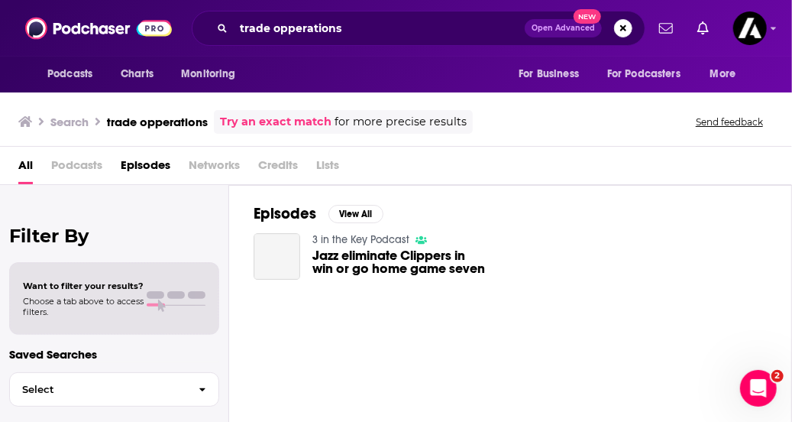
click at [153, 124] on h3 "trade opperations" at bounding box center [157, 122] width 101 height 15
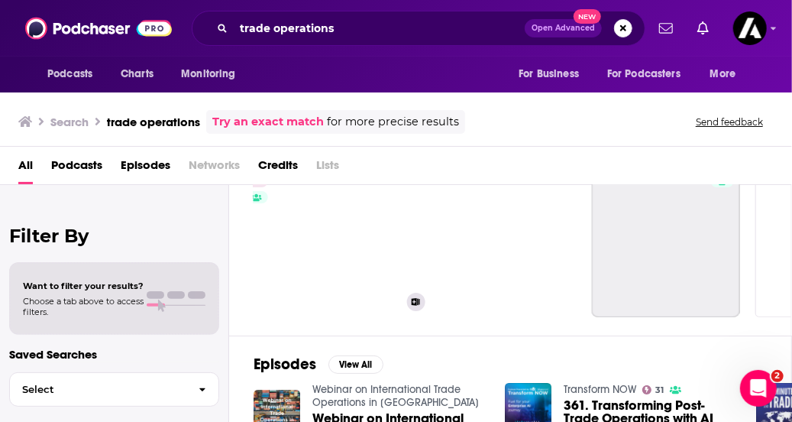
scroll to position [0, 749]
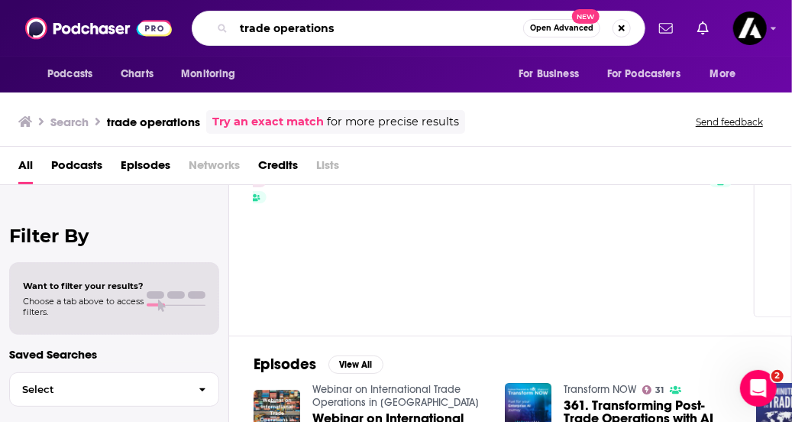
click at [330, 30] on input "trade operations" at bounding box center [379, 28] width 290 height 24
paste input "The Skilled Trades Podcast"
type input "The Skilled Trades Podcast"
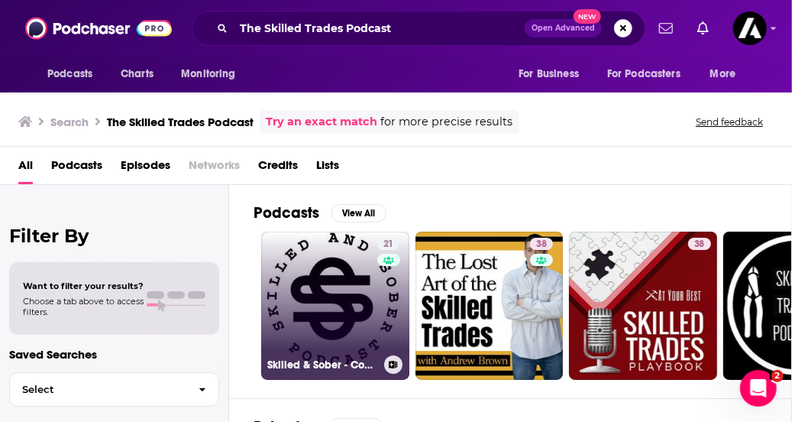
click at [329, 304] on link "21 Skilled & Sober - Construction Trades Podcast" at bounding box center [335, 305] width 148 height 148
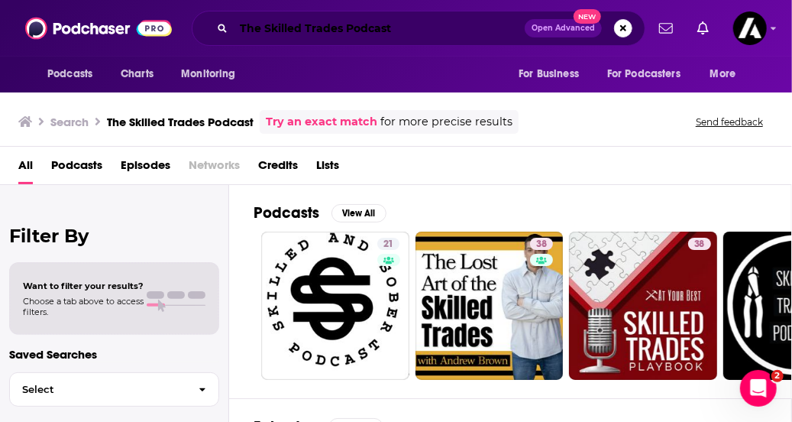
click at [324, 24] on input "The Skilled Trades Podcast" at bounding box center [379, 28] width 291 height 24
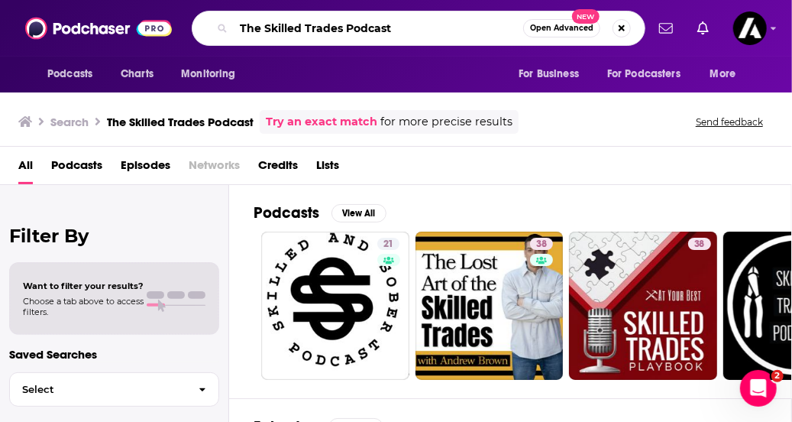
click at [324, 24] on input "The Skilled Trades Podcast" at bounding box center [379, 28] width 290 height 24
paste input "Contractor's Secret Weapon"
type input "The Contractor's Secret Weapon Podcast"
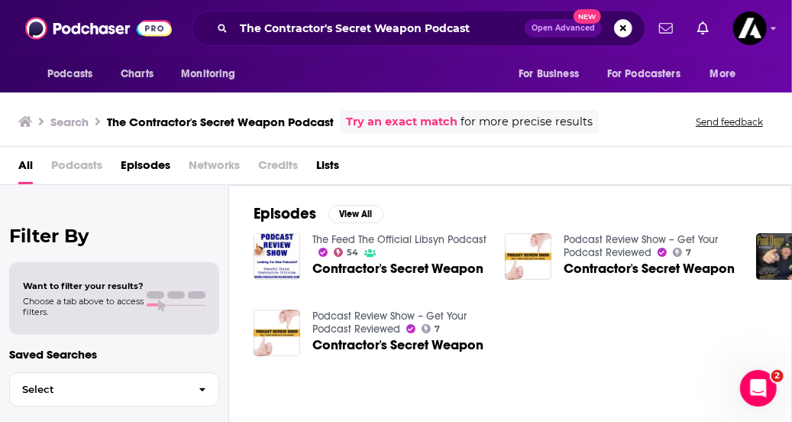
click at [407, 266] on span "Contractor's Secret Weapon" at bounding box center [397, 268] width 171 height 13
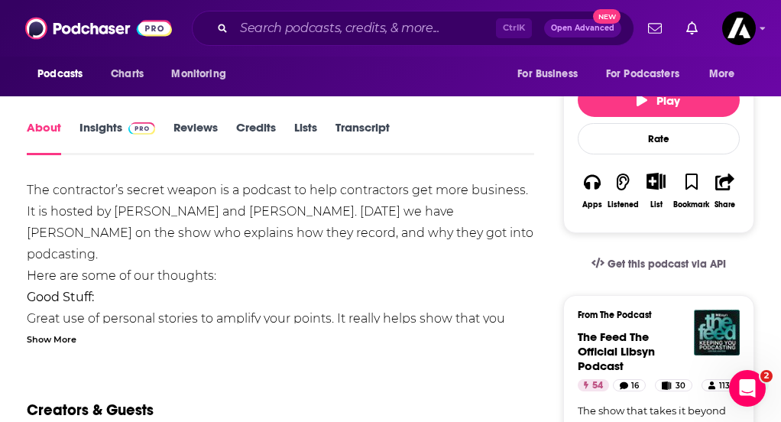
scroll to position [211, 0]
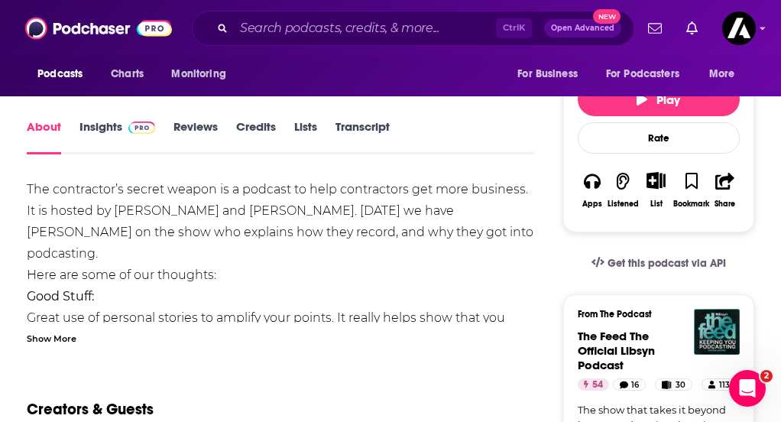
click at [125, 134] on link "Insights" at bounding box center [117, 136] width 76 height 35
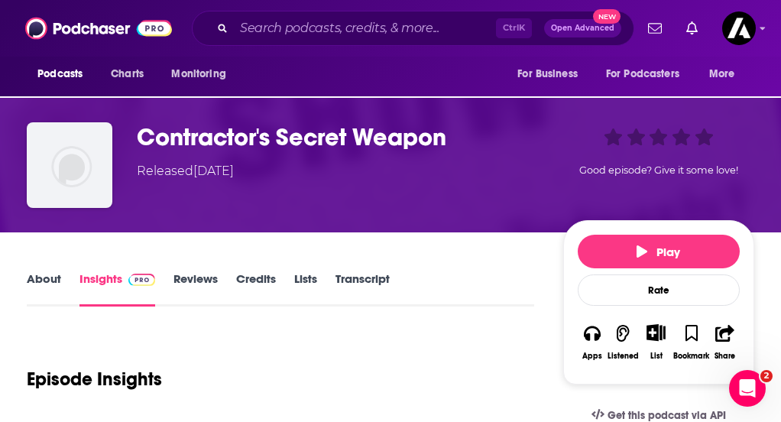
scroll to position [100, 0]
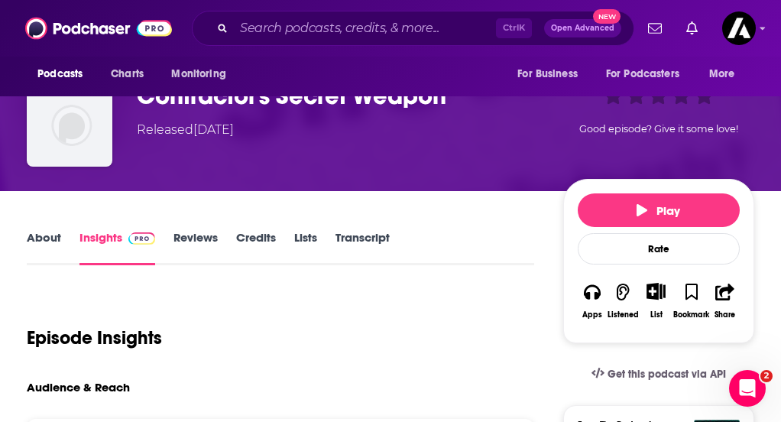
click at [61, 241] on link "About" at bounding box center [44, 247] width 34 height 35
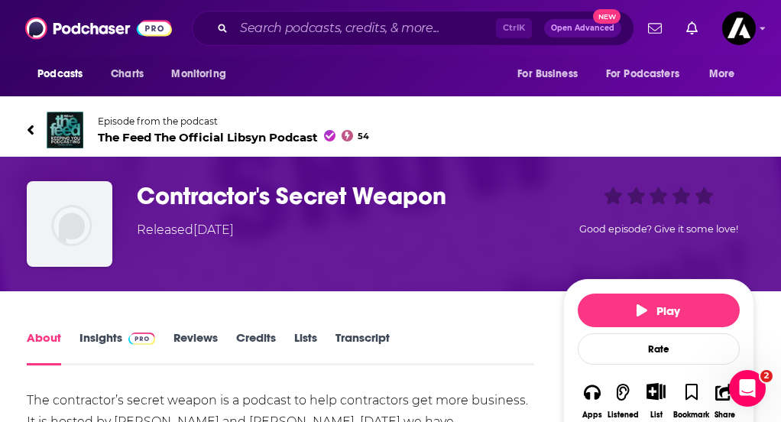
click at [106, 336] on link "Insights" at bounding box center [117, 347] width 76 height 35
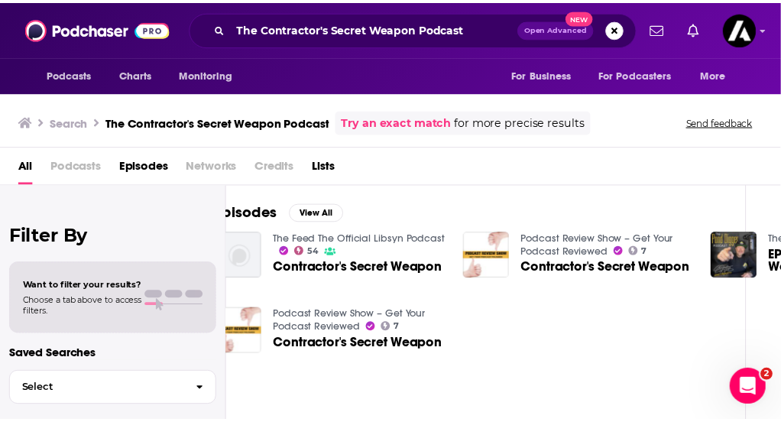
scroll to position [1, 34]
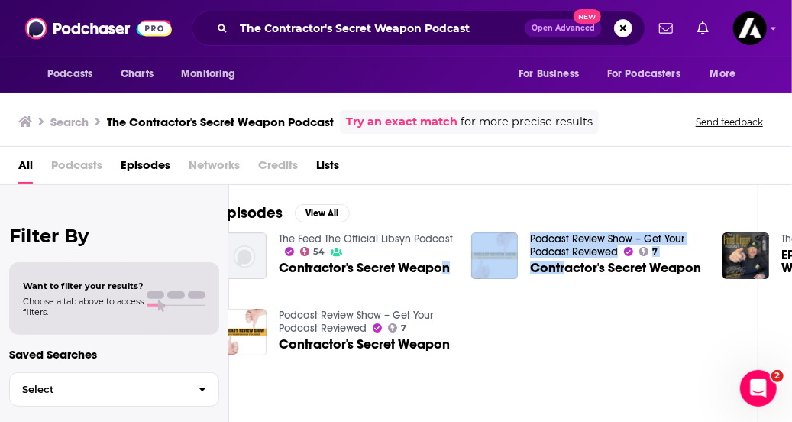
drag, startPoint x: 447, startPoint y: 289, endPoint x: 565, endPoint y: 274, distance: 119.3
click at [565, 274] on div "The Feed The Official Libsyn Podcast 54 Contractor's Secret Weapon Podcast Revi…" at bounding box center [476, 300] width 513 height 138
drag, startPoint x: 565, startPoint y: 274, endPoint x: 547, endPoint y: 274, distance: 18.3
click at [547, 274] on div "Contractor's Secret Weapon" at bounding box center [617, 270] width 174 height 18
click at [544, 267] on span "Contractor's Secret Weapon" at bounding box center [615, 267] width 171 height 13
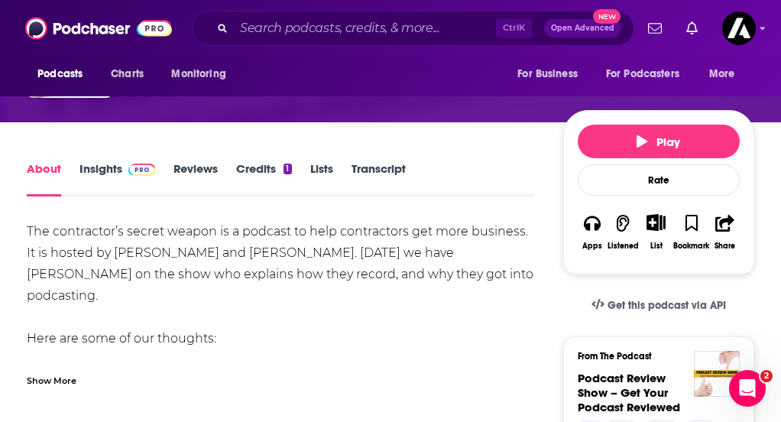
scroll to position [171, 0]
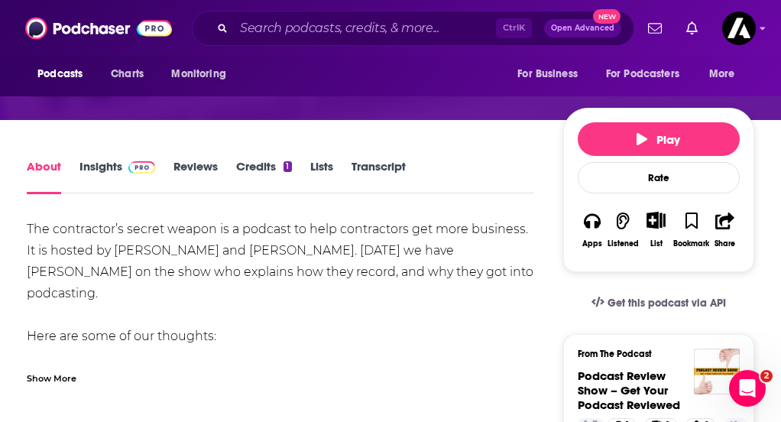
click at [128, 171] on link "Insights" at bounding box center [117, 176] width 76 height 35
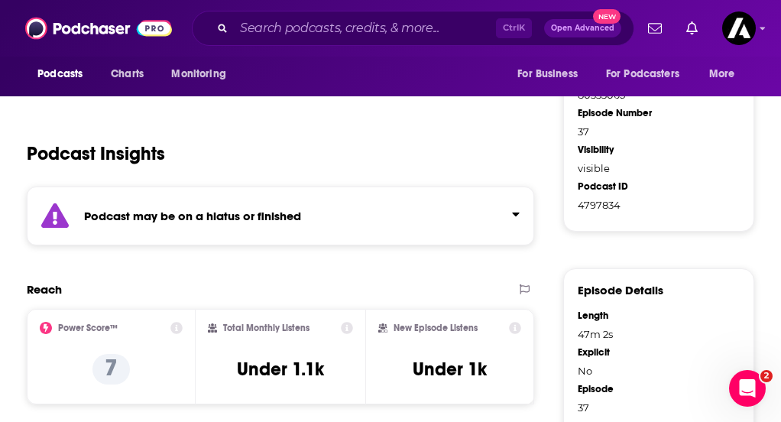
scroll to position [1280, 0]
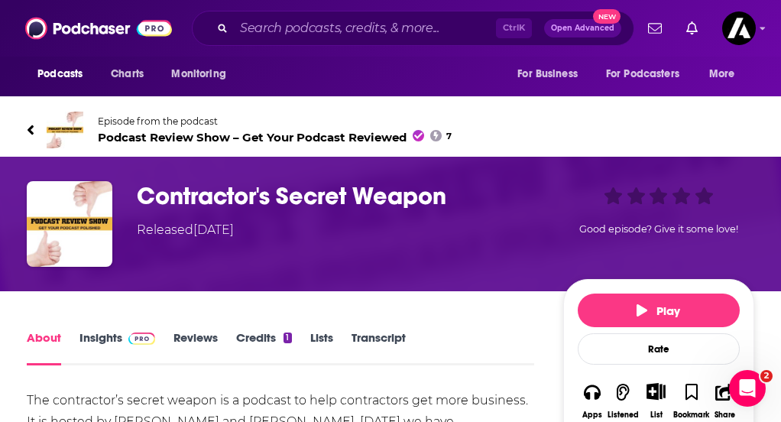
scroll to position [148, 0]
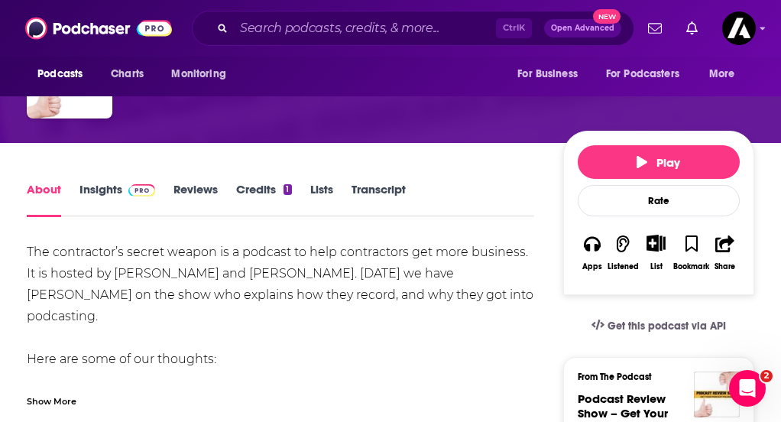
click at [119, 186] on link "Insights" at bounding box center [117, 199] width 76 height 35
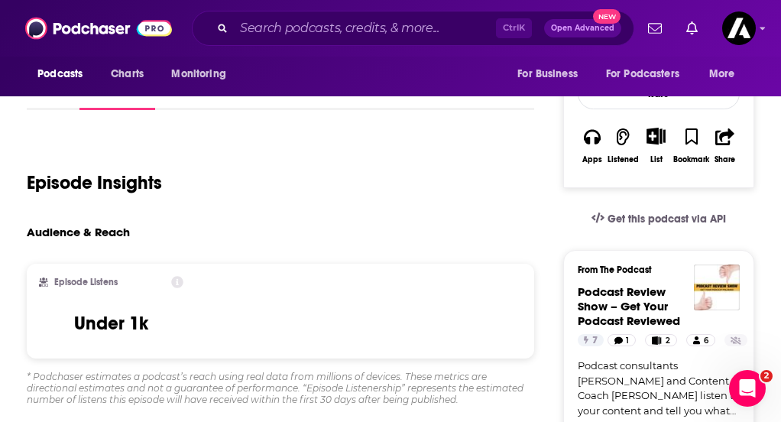
scroll to position [221, 0]
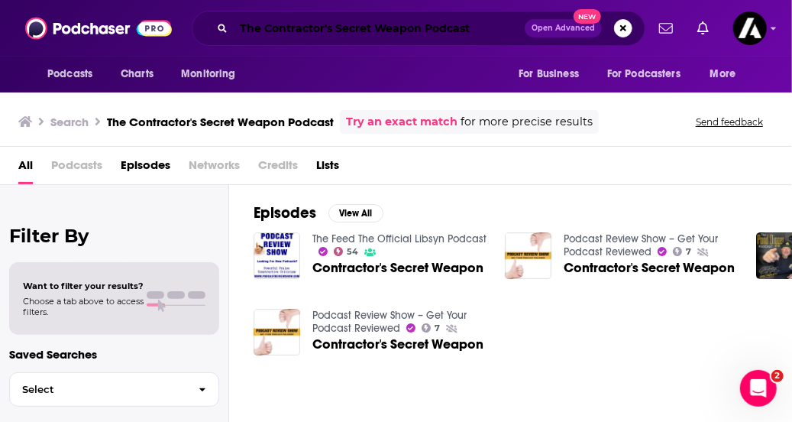
click at [292, 34] on input "The Contractor's Secret Weapon Podcast" at bounding box center [379, 28] width 291 height 24
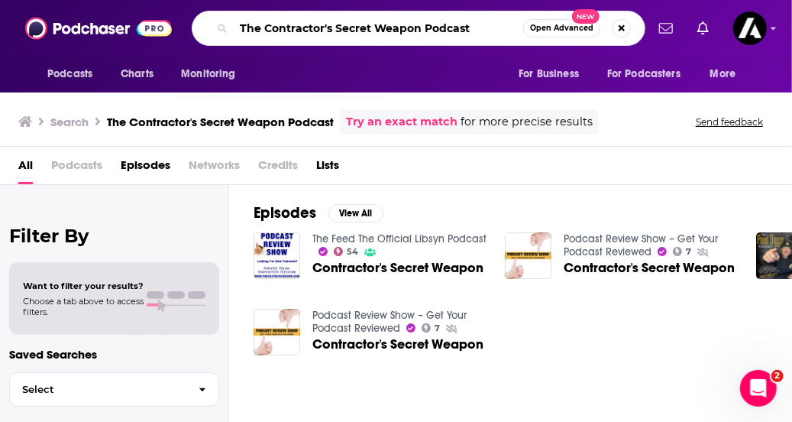
click at [292, 34] on input "The Contractor's Secret Weapon Podcast" at bounding box center [379, 28] width 290 height 24
type input "blue collar"
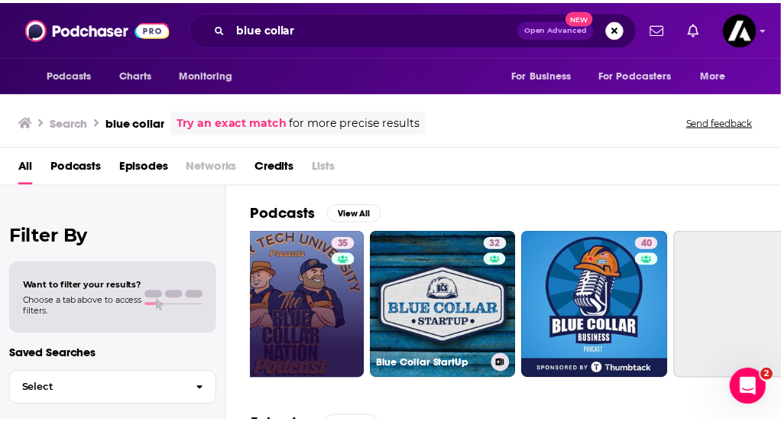
scroll to position [0, 658]
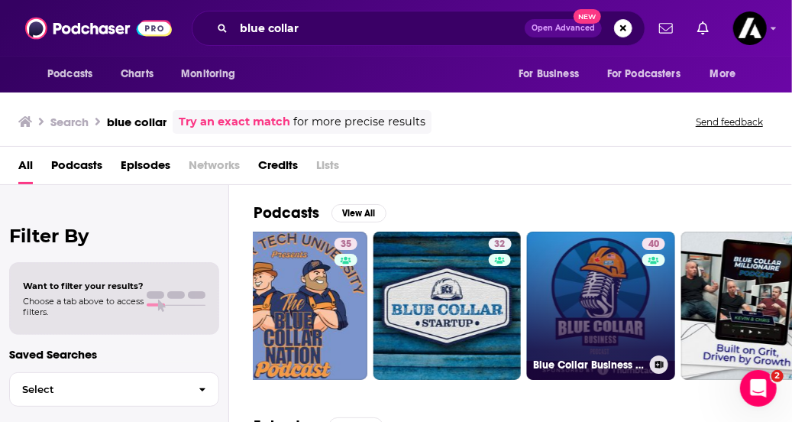
click at [585, 300] on link "40 Blue Collar Business Podcast" at bounding box center [601, 305] width 148 height 148
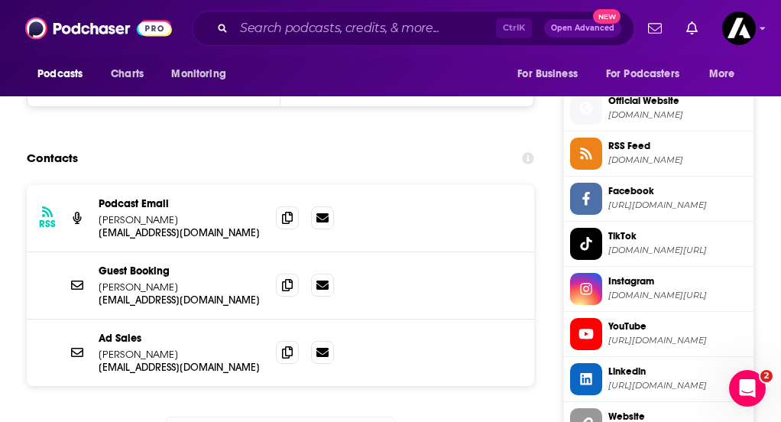
scroll to position [1345, 0]
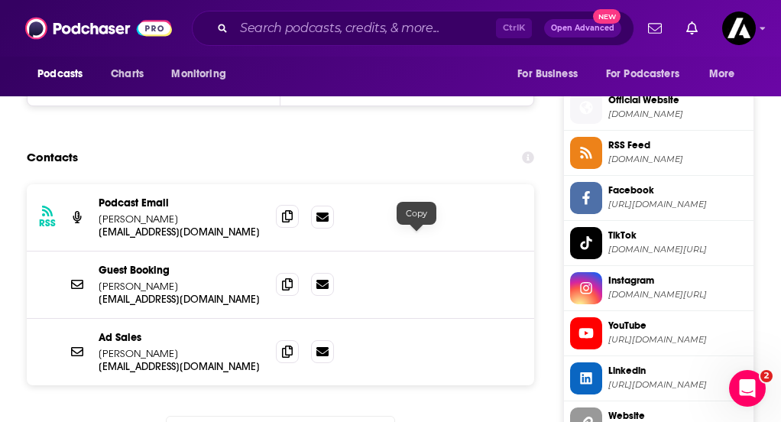
click at [293, 222] on icon at bounding box center [287, 216] width 11 height 12
click at [293, 290] on icon at bounding box center [287, 283] width 11 height 12
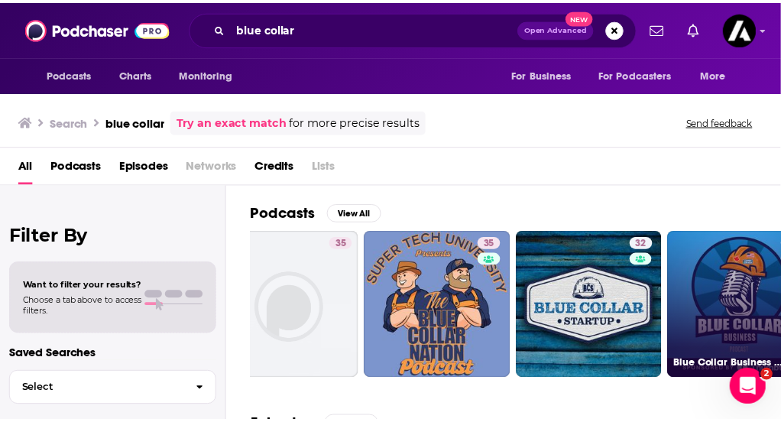
scroll to position [0, 507]
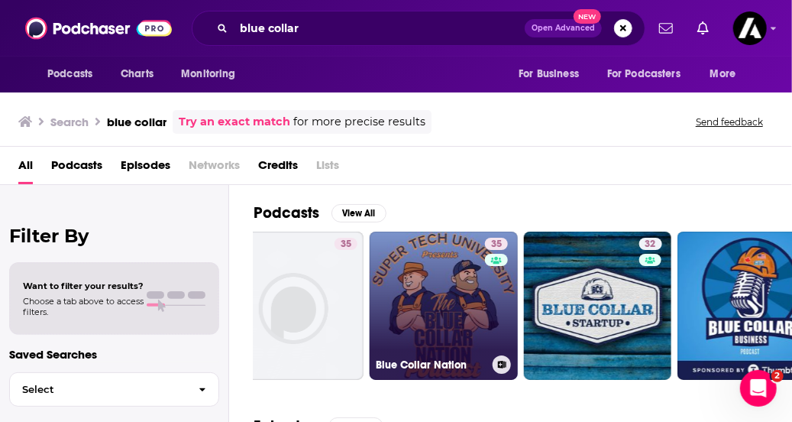
click at [440, 308] on link "35 Blue Collar Nation" at bounding box center [444, 305] width 148 height 148
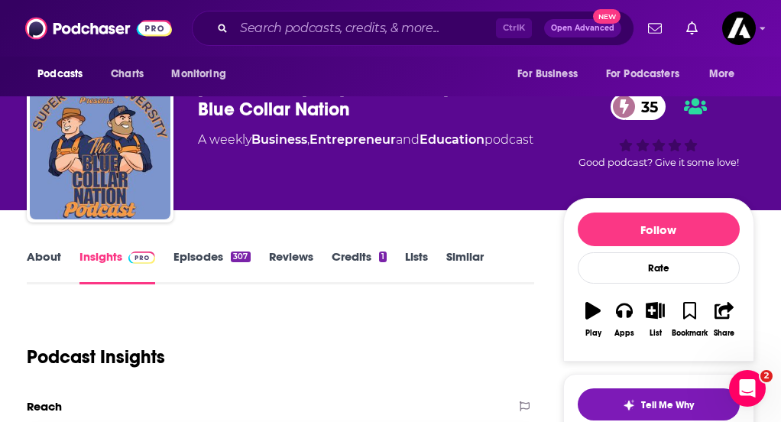
scroll to position [26, 0]
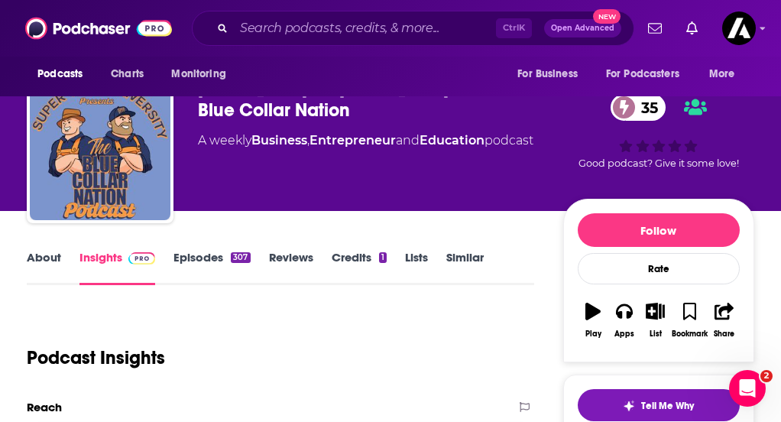
click at [64, 263] on div "About Insights Episodes 307 Reviews Credits 1 Lists Similar" at bounding box center [280, 266] width 507 height 37
click at [60, 267] on link "About" at bounding box center [44, 267] width 34 height 35
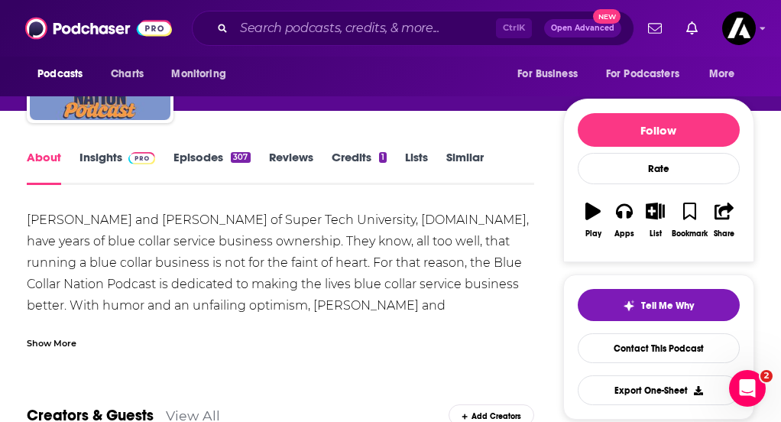
scroll to position [128, 0]
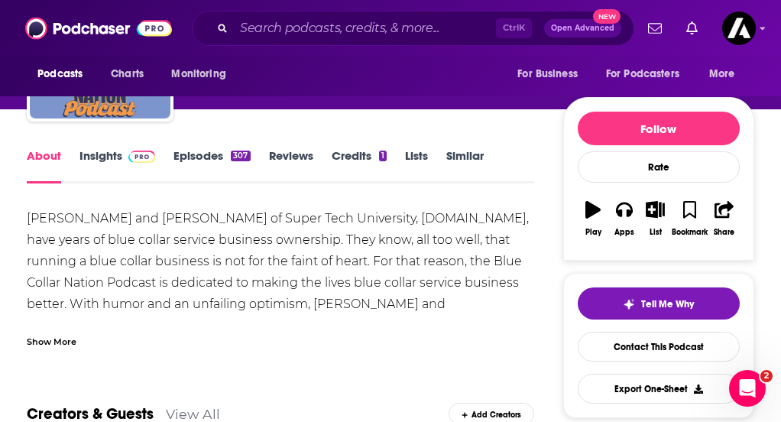
click at [483, 343] on div "Show More" at bounding box center [280, 335] width 507 height 26
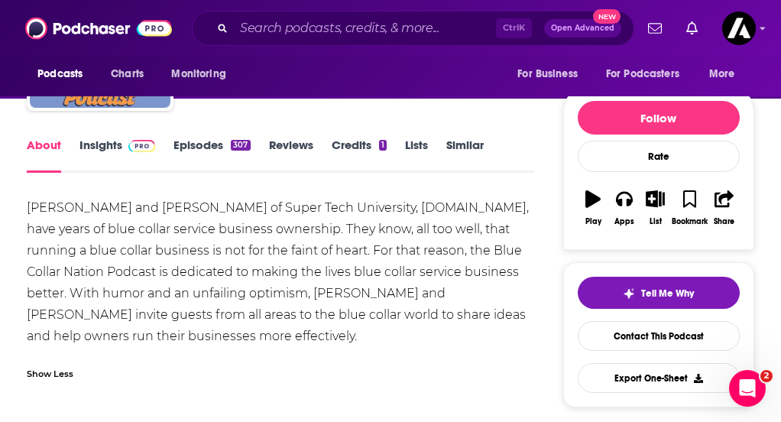
scroll to position [0, 0]
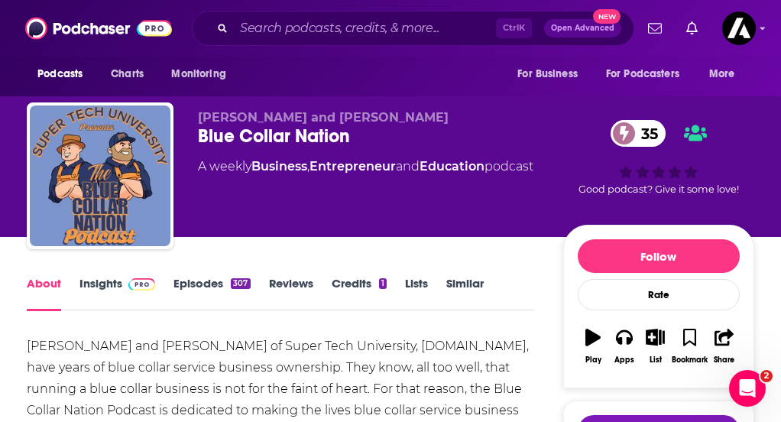
click at [118, 300] on link "Insights" at bounding box center [117, 293] width 76 height 35
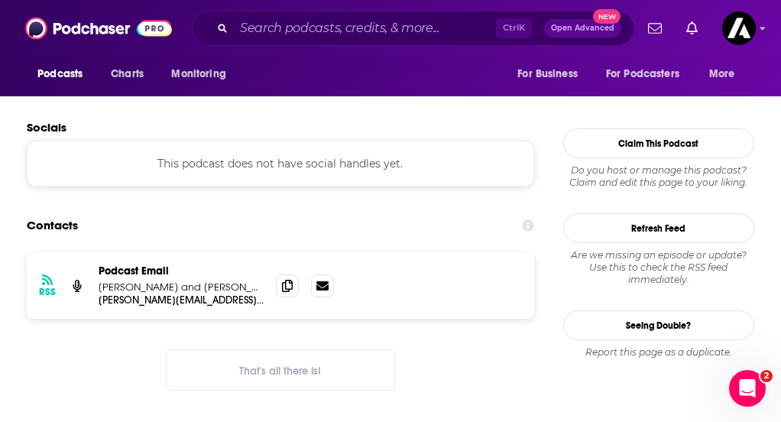
scroll to position [1432, 0]
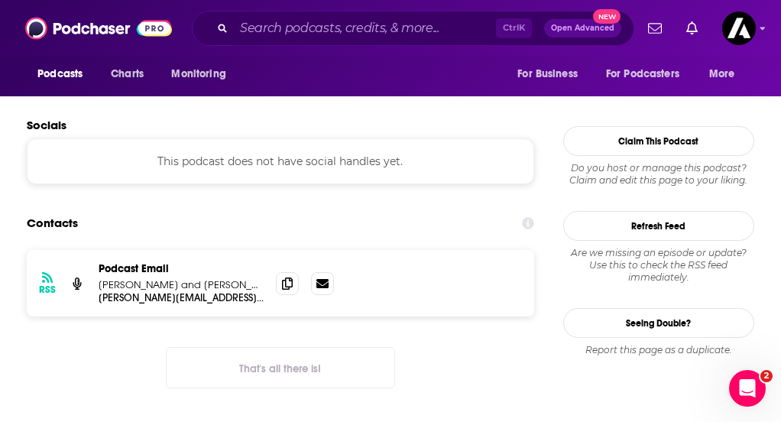
click at [480, 332] on div "RSS Podcast Email Eric and Larry eric@morningtechmeeting.com eric@morningtechme…" at bounding box center [280, 331] width 507 height 163
click at [293, 277] on icon at bounding box center [287, 283] width 11 height 12
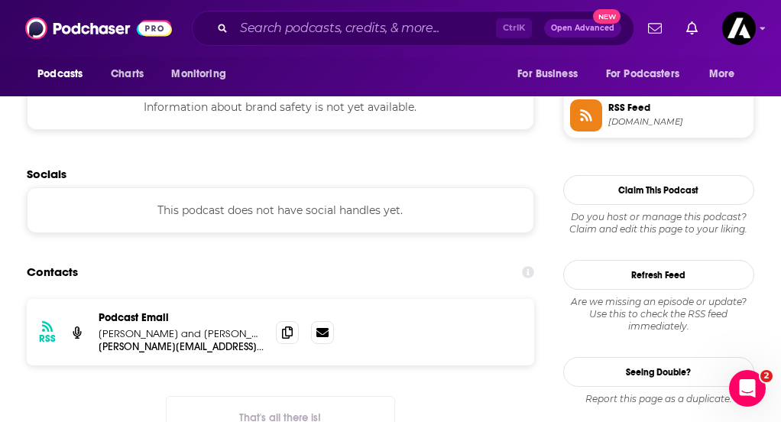
scroll to position [1378, 0]
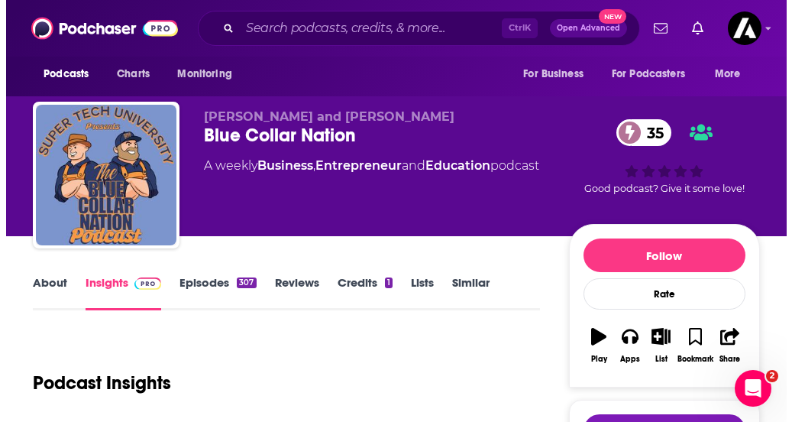
scroll to position [0, 0]
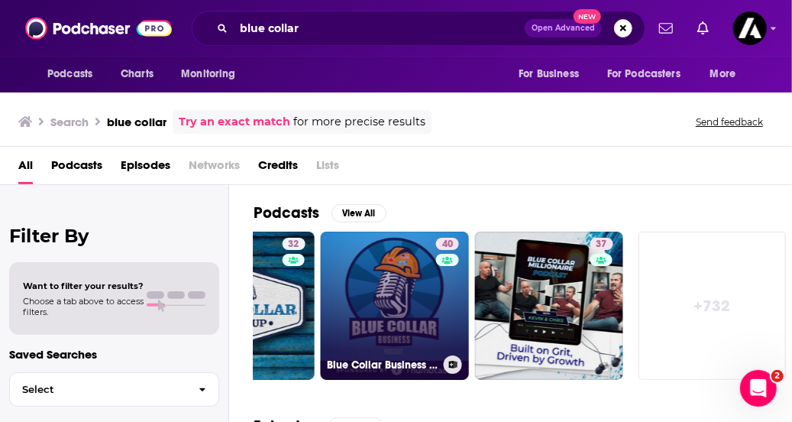
click at [396, 316] on link "40 Blue Collar Business Podcast" at bounding box center [395, 305] width 148 height 148
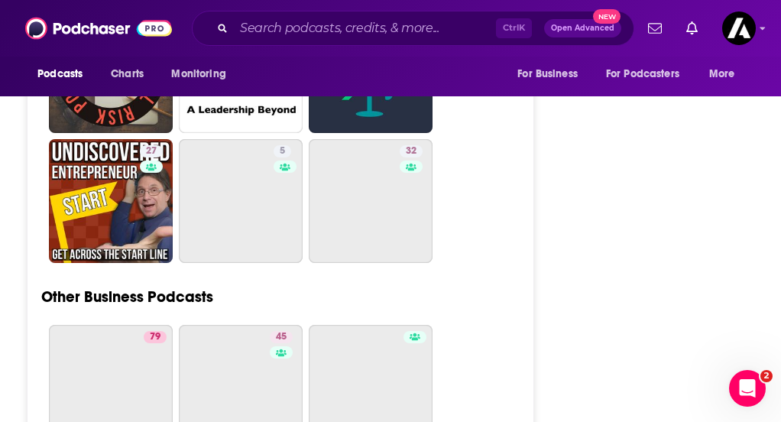
scroll to position [3723, 0]
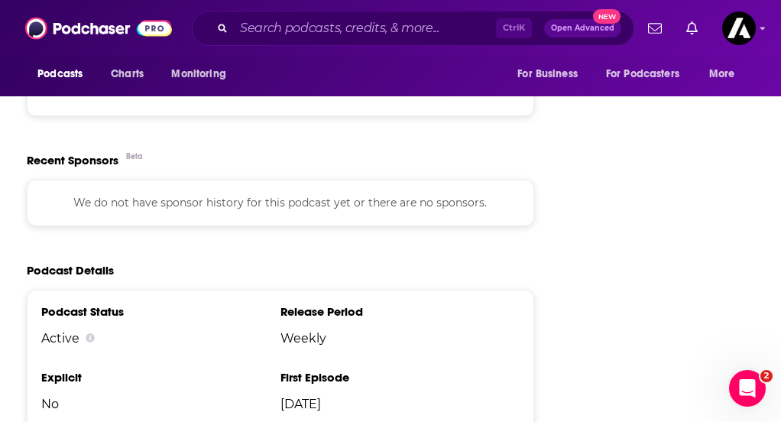
scroll to position [1987, 0]
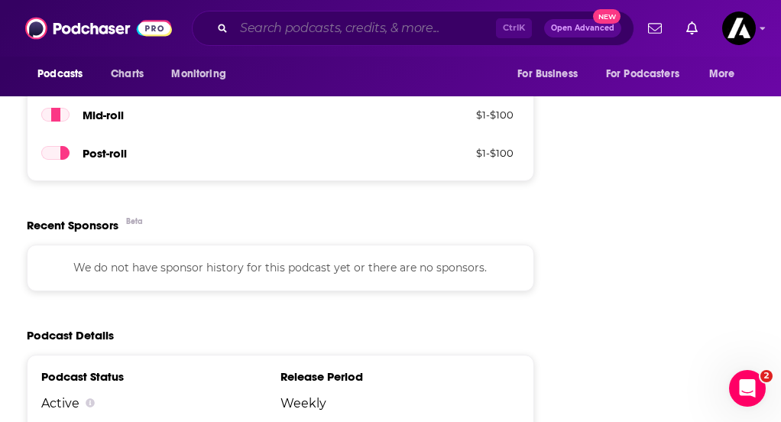
click at [341, 24] on input "Search podcasts, credits, & more..." at bounding box center [365, 28] width 262 height 24
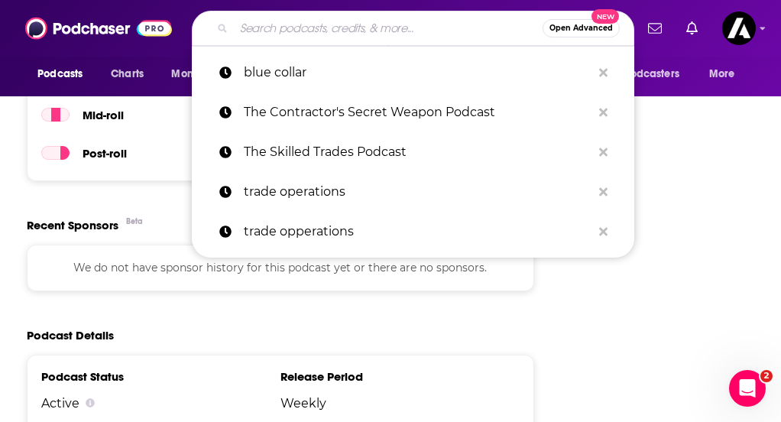
paste input "The Work Truck Show Podcast"
type input "The Work Truck Show Podcast"
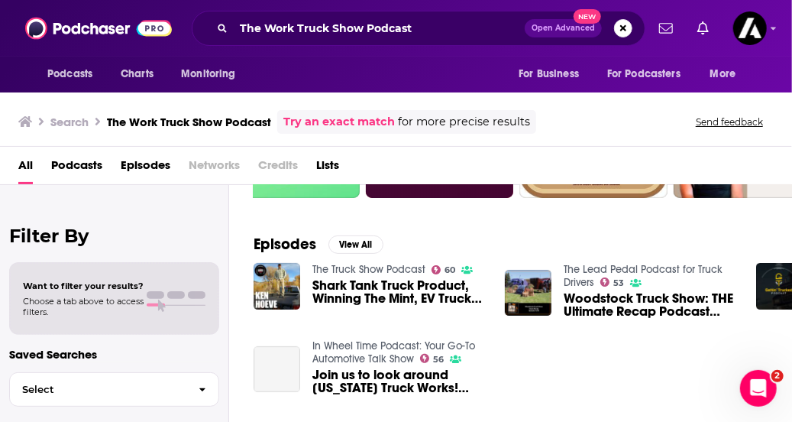
scroll to position [183, 0]
